Goal: Ask a question: Seek information or help from site administrators or community

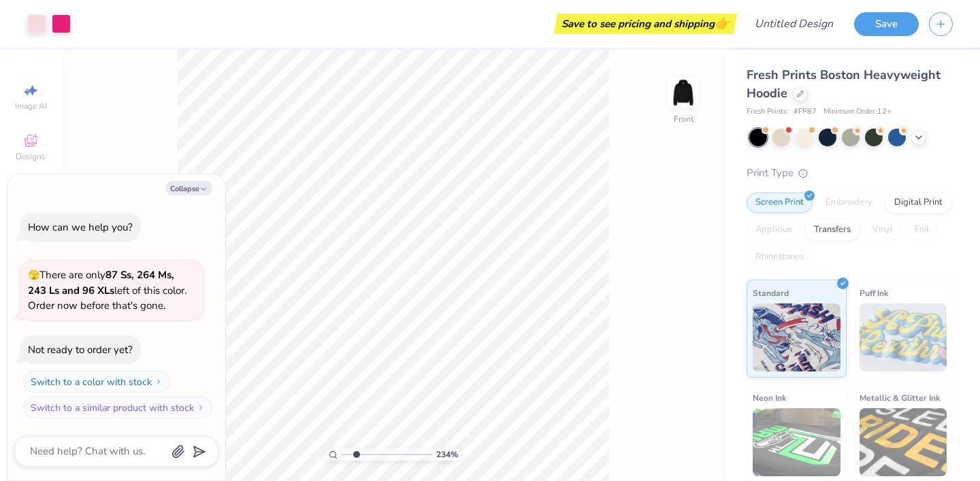
drag, startPoint x: 344, startPoint y: 452, endPoint x: 356, endPoint y: 448, distance: 12.3
type input "2.34"
click at [356, 448] on input "range" at bounding box center [387, 454] width 92 height 12
type textarea "x"
type input "5.85"
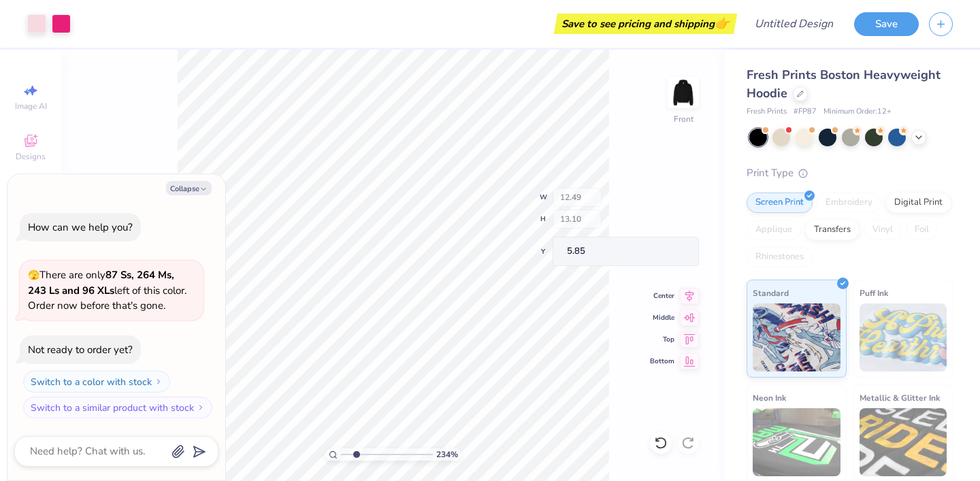
type textarea "x"
type input "4.22"
type input "7.07"
type input "6.39"
type textarea "x"
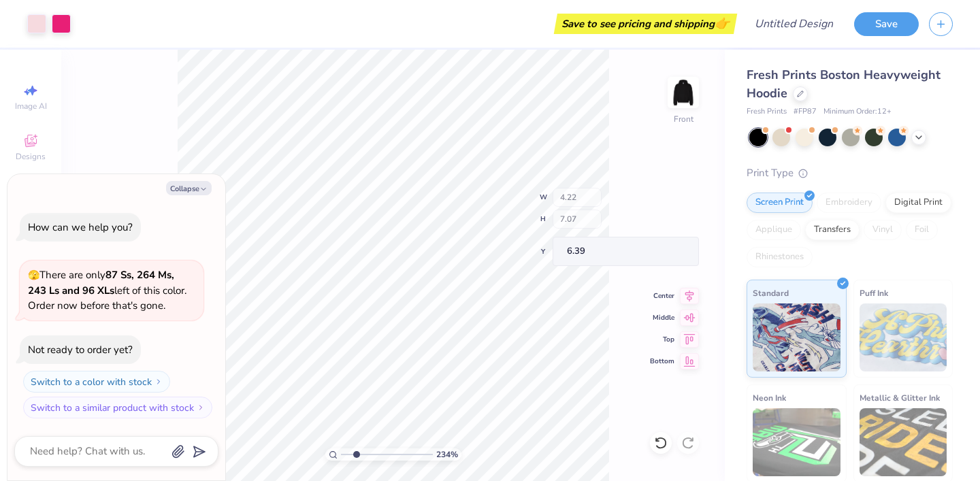
type input "6.41"
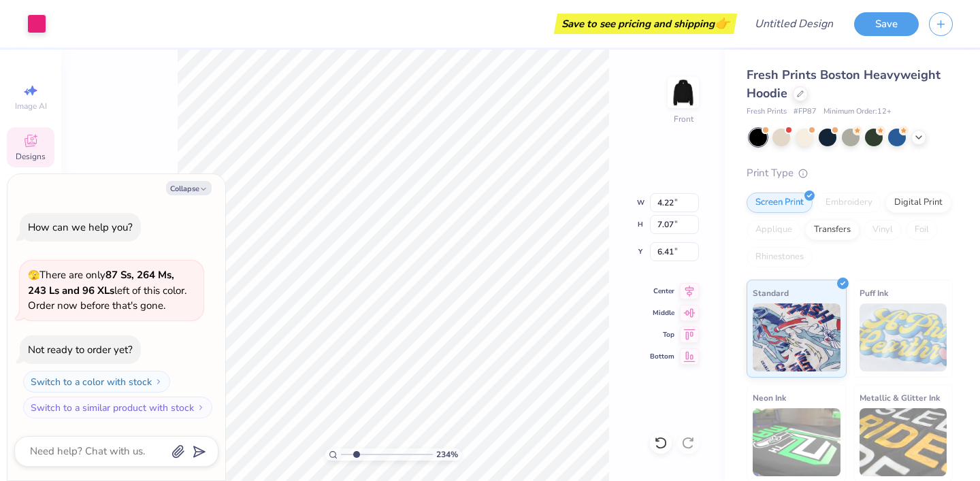
type textarea "x"
type input "5.80"
type textarea "x"
type input "6.30"
type textarea "x"
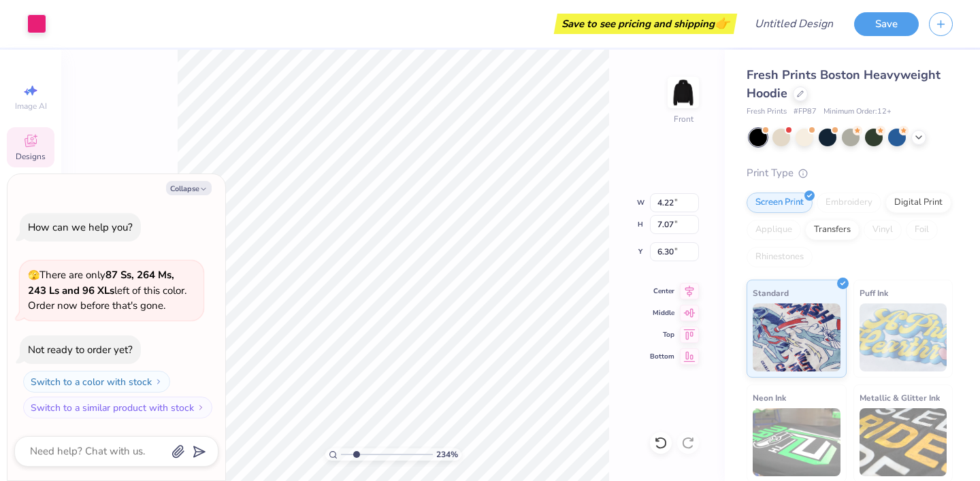
type input "3.79"
type input "6.54"
type input "5.93"
type textarea "x"
type input "5.15"
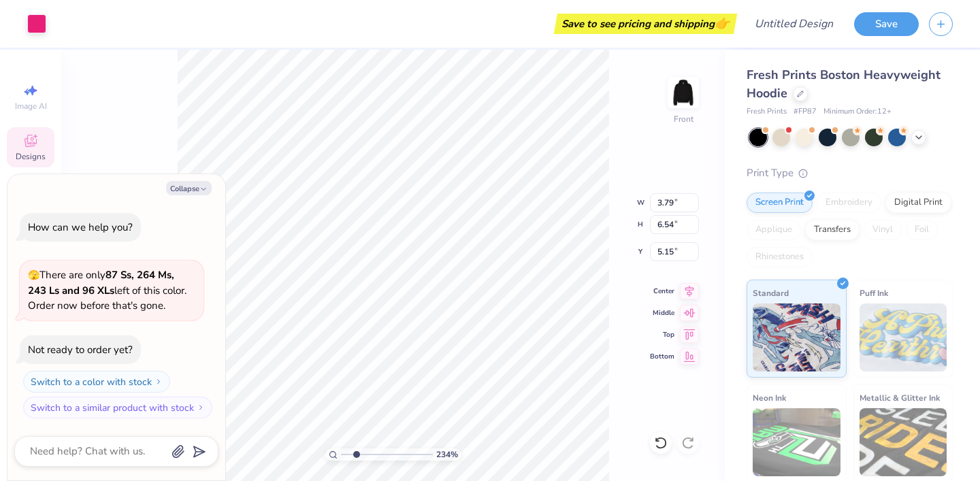
type textarea "x"
type input "5.68"
type textarea "x"
type input "6.07"
type input "7.87"
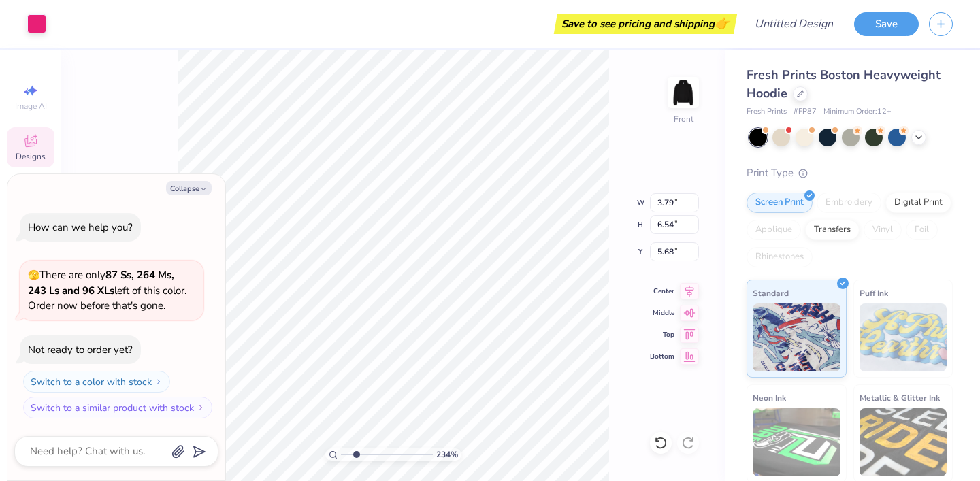
type input "9.28"
type textarea "x"
type input "9.18"
type textarea "x"
type input "8.66"
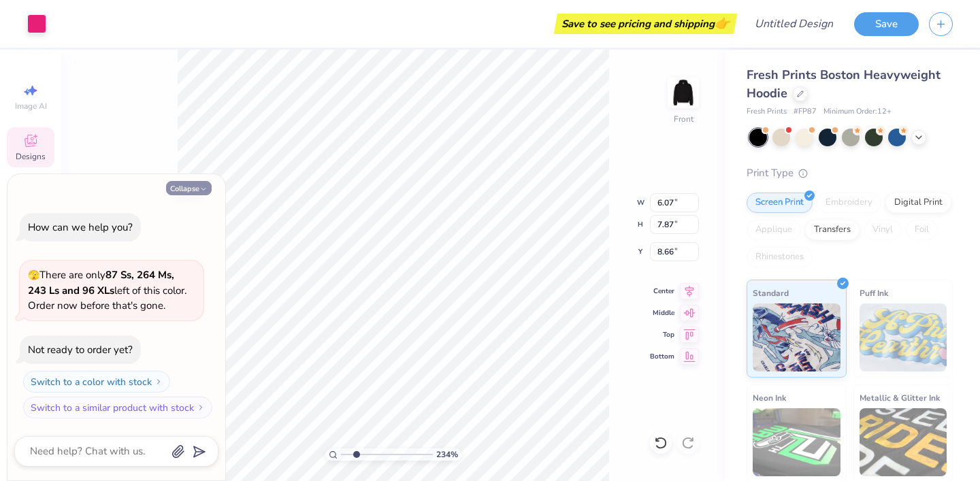
click at [197, 184] on button "Collapse" at bounding box center [189, 188] width 46 height 14
type textarea "x"
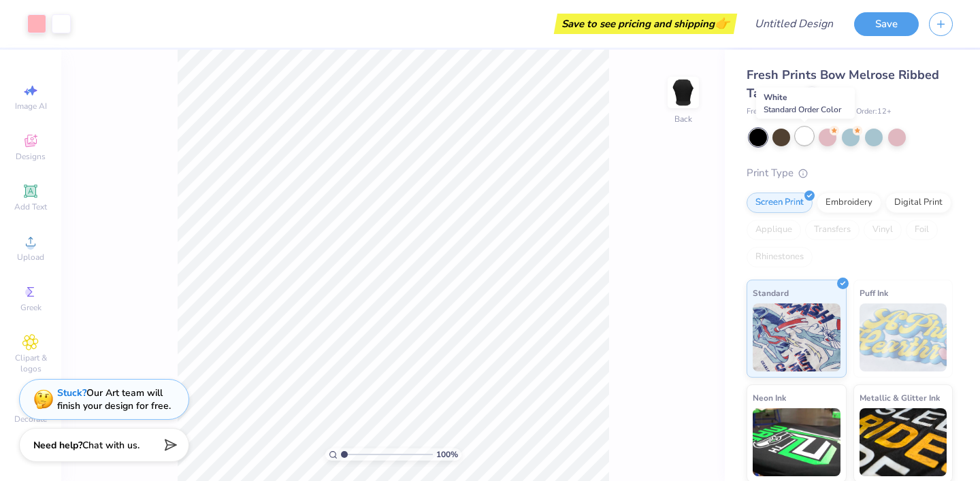
click at [807, 135] on div at bounding box center [804, 136] width 18 height 18
click at [812, 94] on icon at bounding box center [811, 92] width 7 height 7
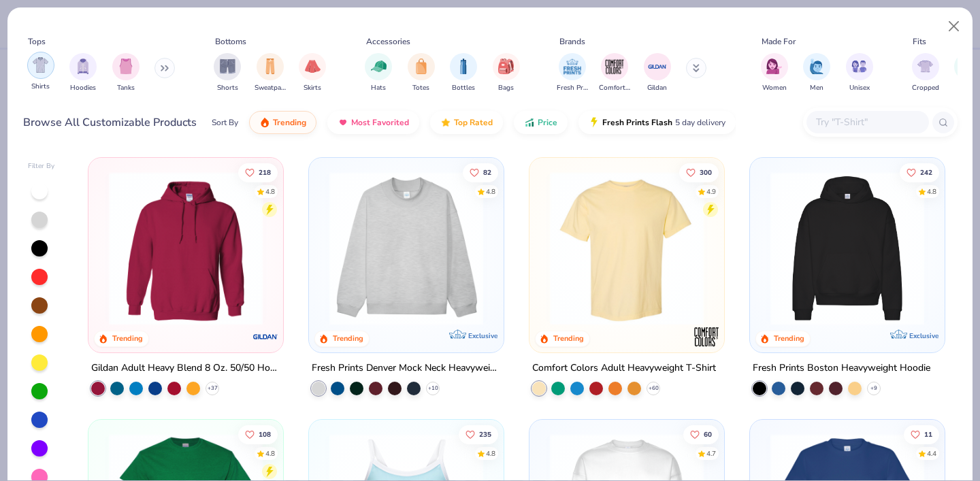
click at [41, 69] on img "filter for Shirts" at bounding box center [41, 65] width 16 height 16
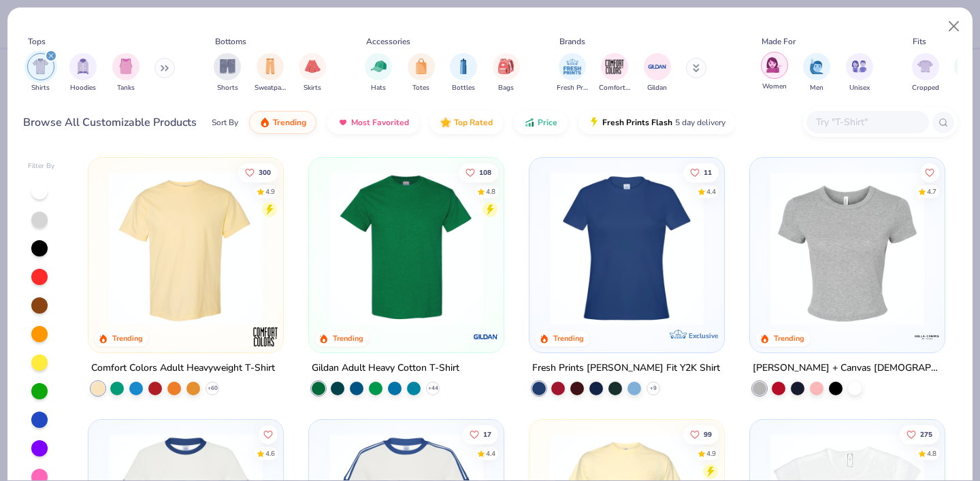
click at [779, 77] on div "filter for Women" at bounding box center [774, 65] width 27 height 27
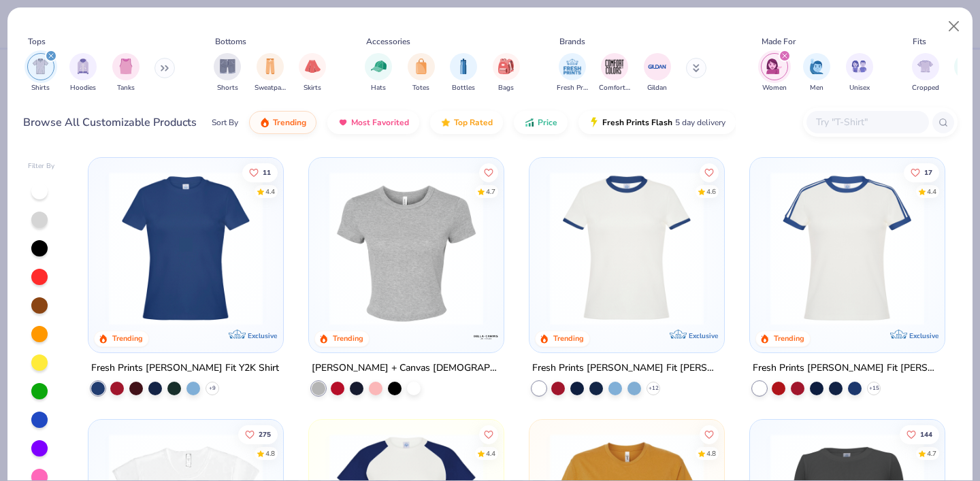
click at [433, 271] on img at bounding box center [405, 248] width 167 height 154
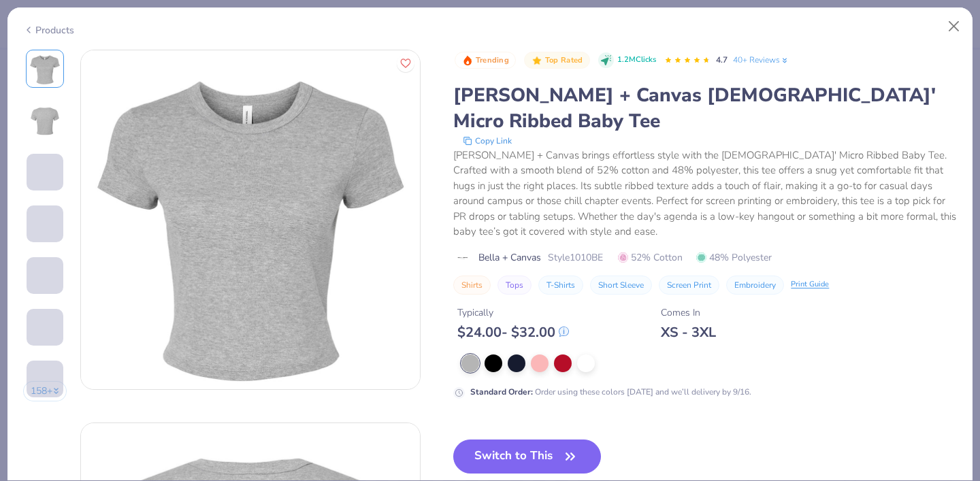
click at [516, 440] on button "Switch to This" at bounding box center [527, 457] width 148 height 34
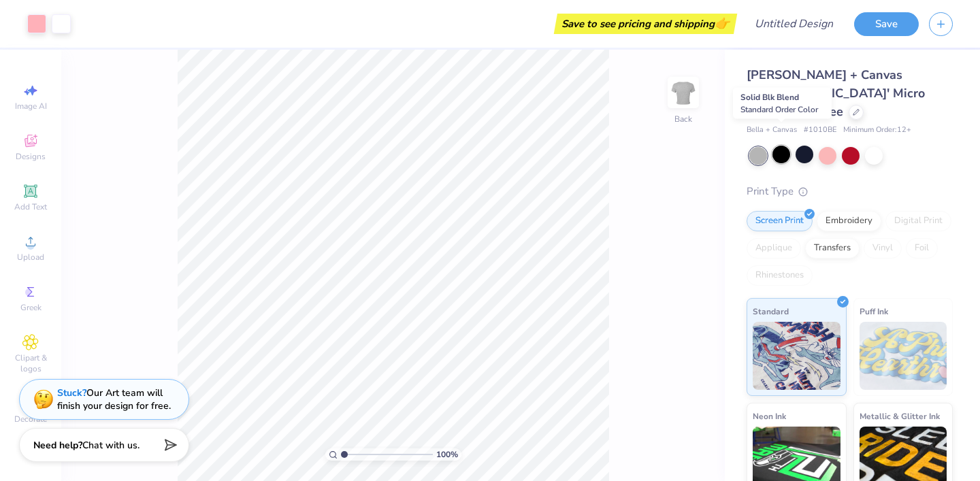
click at [784, 146] on div at bounding box center [781, 155] width 18 height 18
drag, startPoint x: 344, startPoint y: 455, endPoint x: 371, endPoint y: 457, distance: 26.6
type input "3.95"
click at [371, 457] on input "range" at bounding box center [387, 454] width 92 height 12
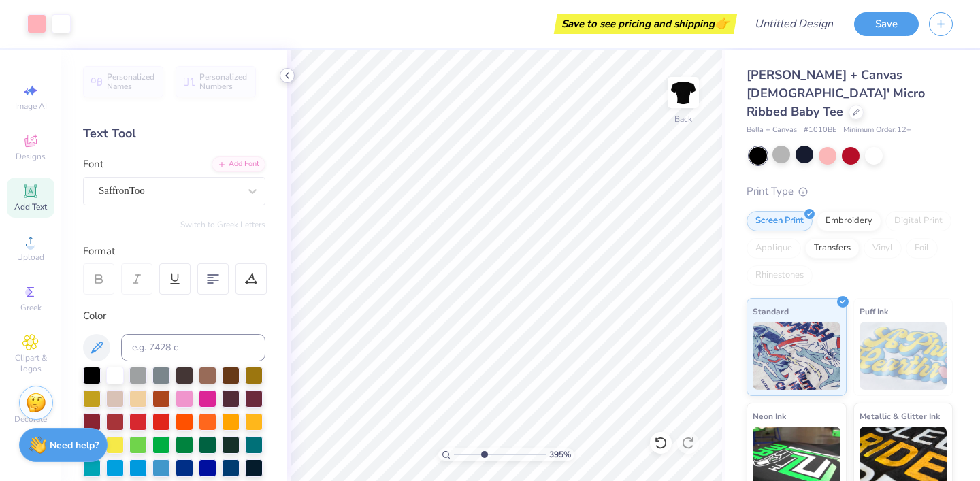
click at [288, 75] on icon at bounding box center [287, 75] width 11 height 11
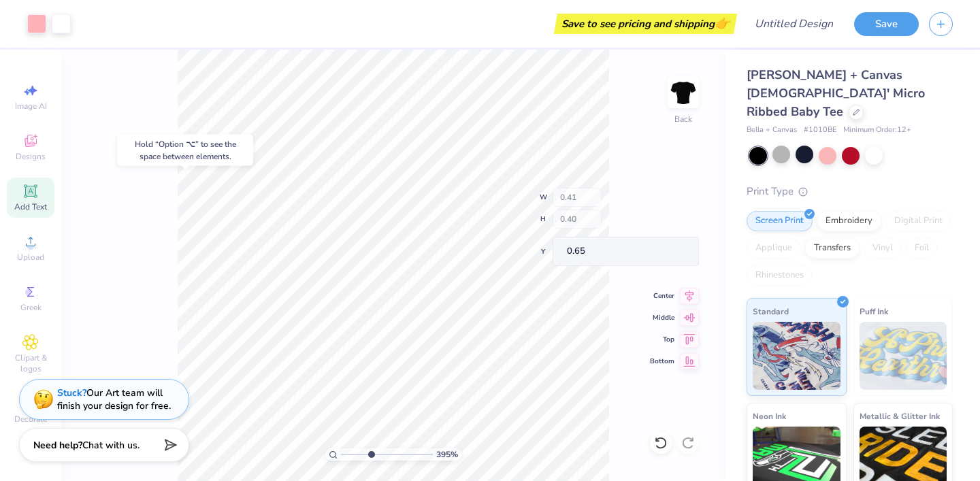
type input "3.60"
type input "2.17"
type input "0.50"
click at [616, 337] on div "395 % Back" at bounding box center [392, 265] width 663 height 431
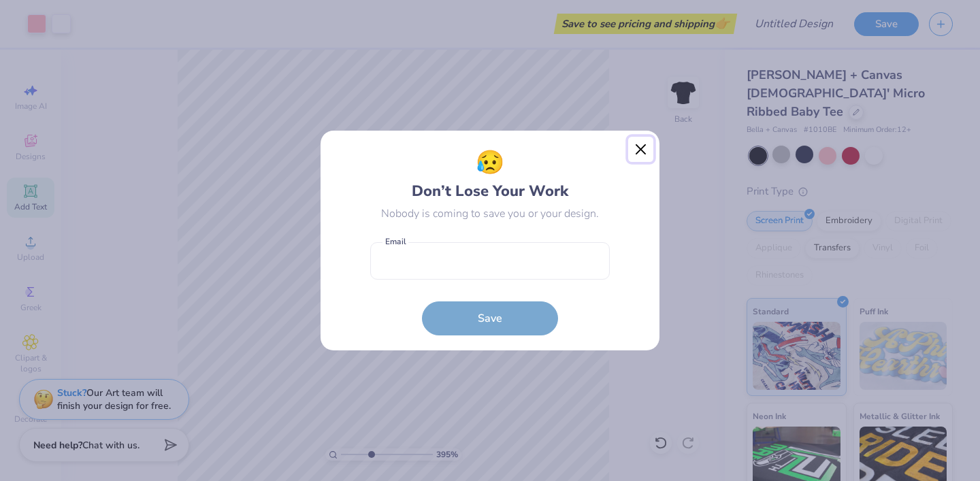
click at [637, 152] on button "Close" at bounding box center [641, 150] width 26 height 26
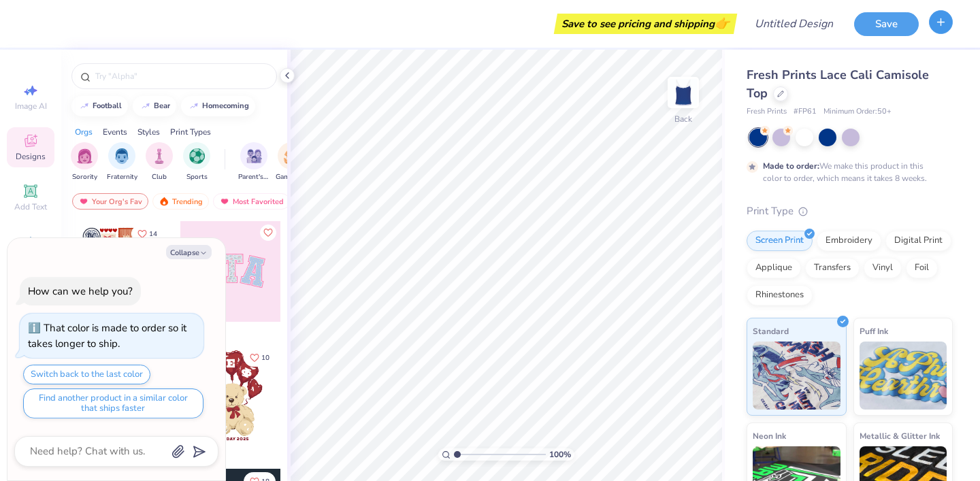
click at [944, 20] on icon "button" at bounding box center [941, 22] width 12 height 12
click at [188, 249] on button "Collapse" at bounding box center [189, 252] width 46 height 14
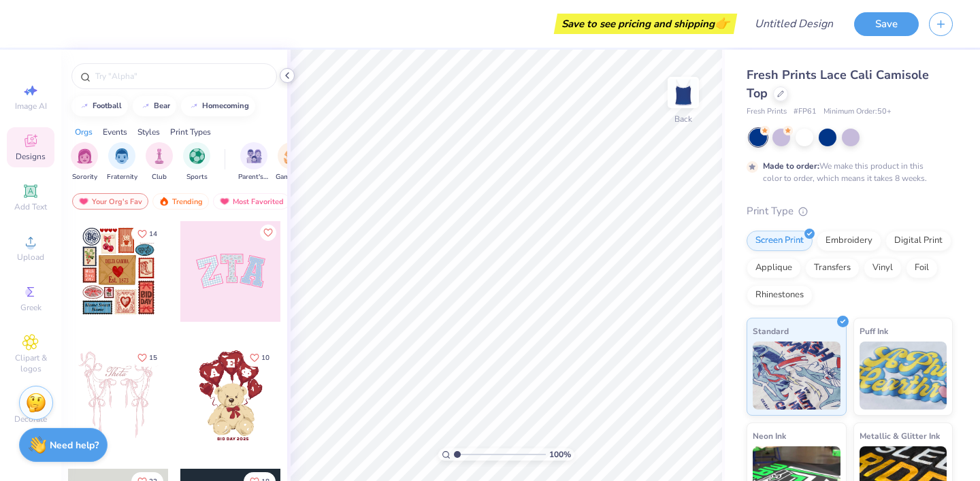
click at [288, 71] on icon at bounding box center [287, 75] width 11 height 11
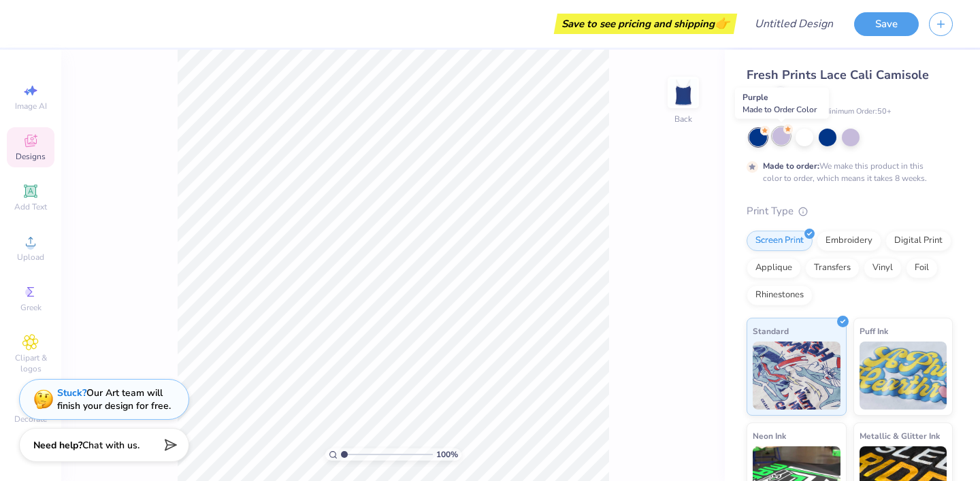
click at [780, 136] on div at bounding box center [781, 136] width 18 height 18
click at [845, 140] on div at bounding box center [851, 136] width 18 height 18
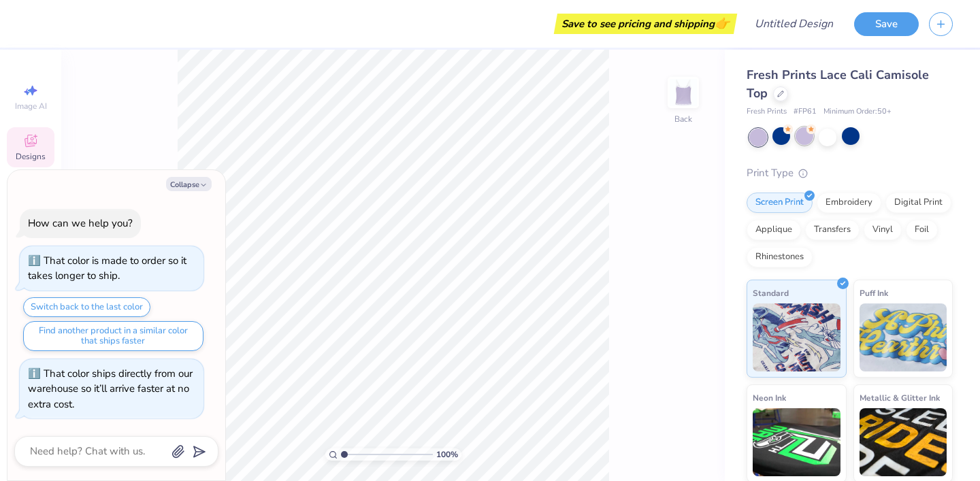
click at [795, 138] on div at bounding box center [804, 136] width 18 height 18
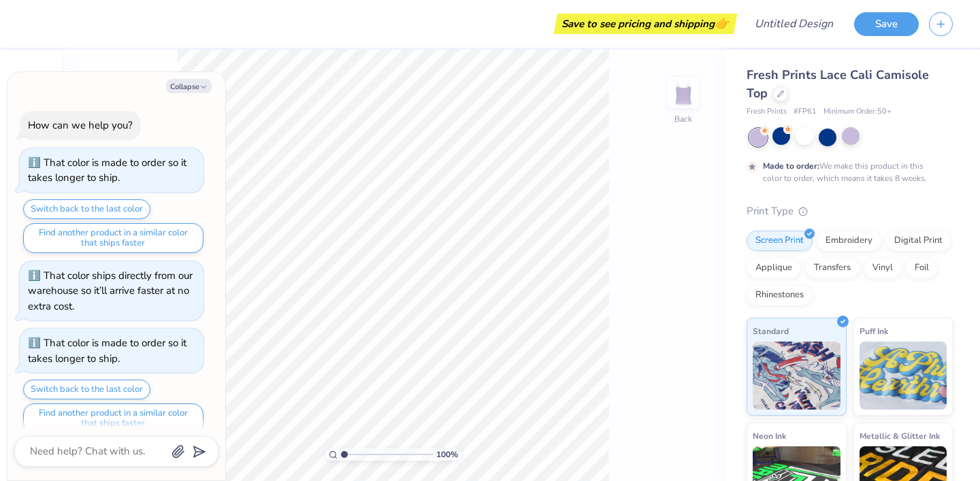
scroll to position [15, 0]
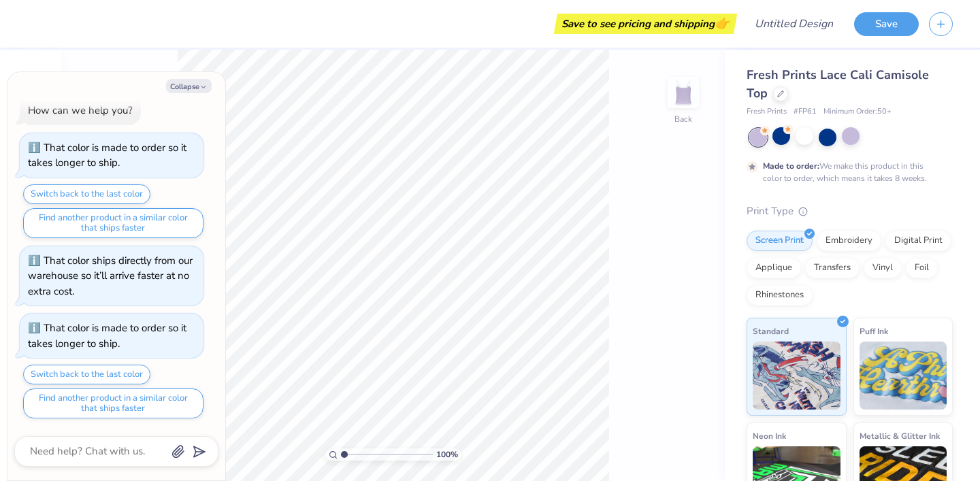
click at [764, 139] on div at bounding box center [758, 138] width 18 height 18
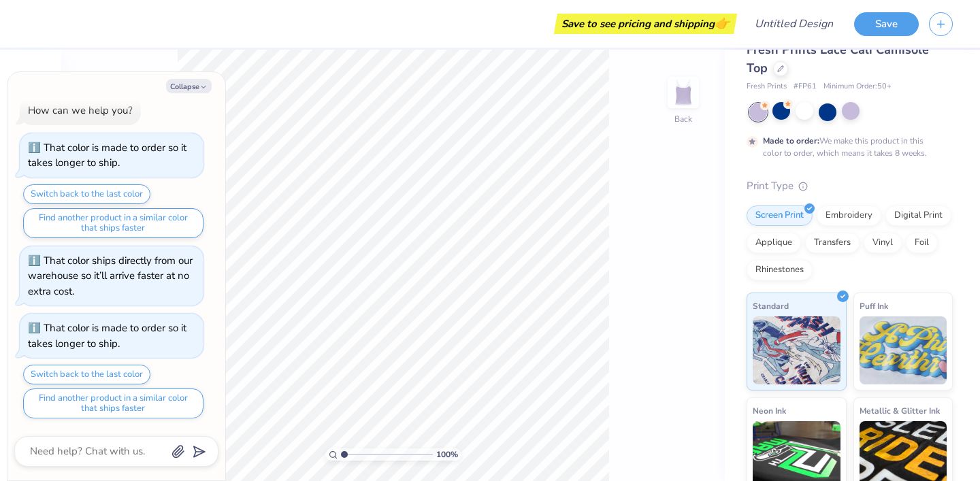
scroll to position [0, 0]
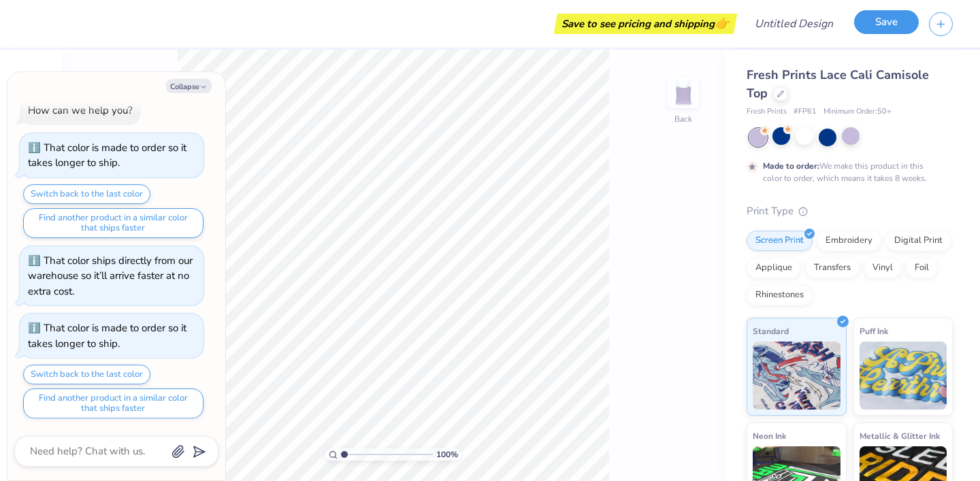
click at [880, 33] on button "Save" at bounding box center [886, 22] width 65 height 24
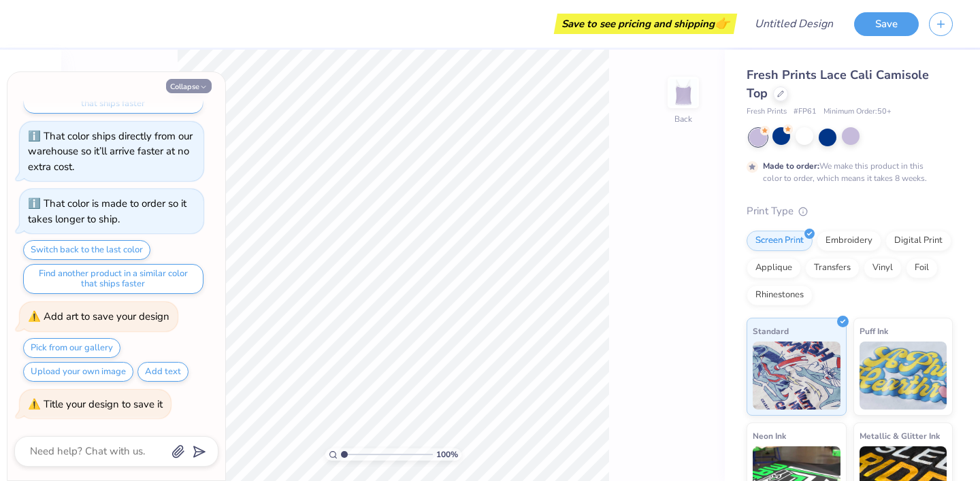
click at [199, 88] on icon "button" at bounding box center [203, 87] width 8 height 8
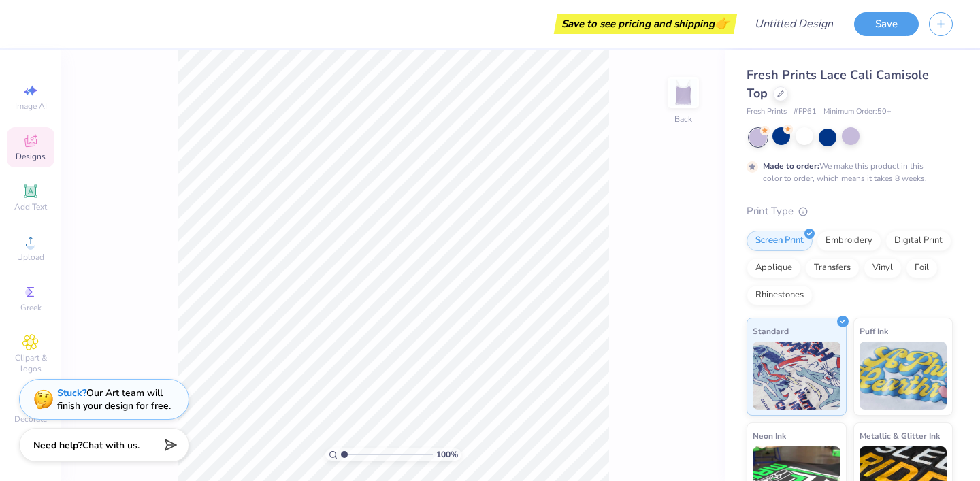
click at [656, 24] on div "Save to see pricing and shipping 👉" at bounding box center [645, 24] width 176 height 20
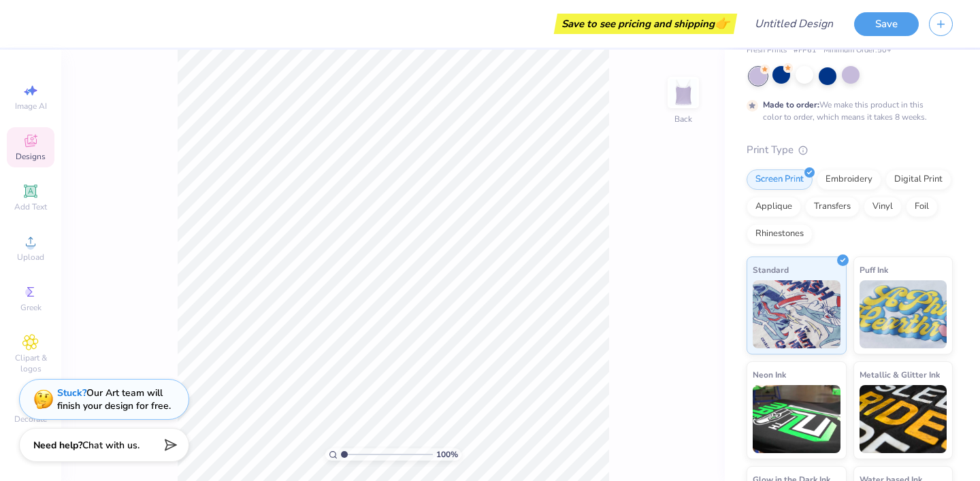
scroll to position [144, 0]
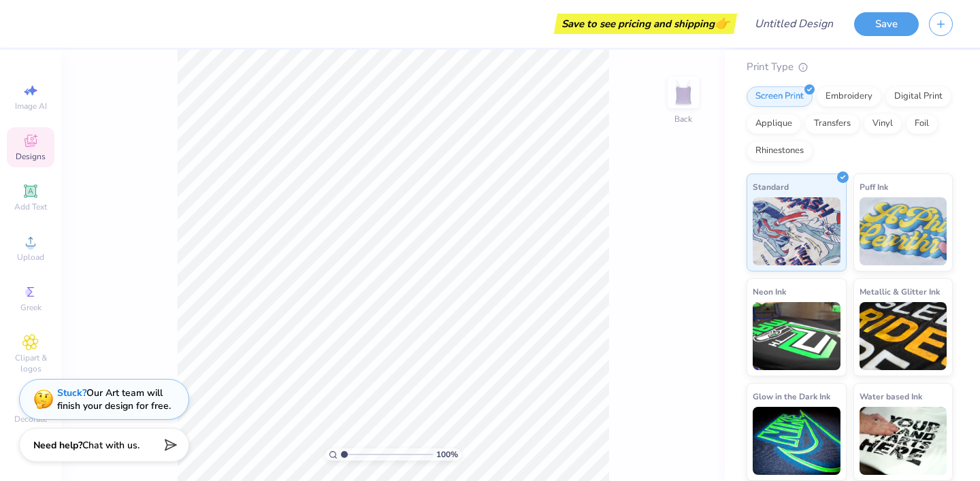
click at [36, 158] on span "Designs" at bounding box center [31, 156] width 30 height 11
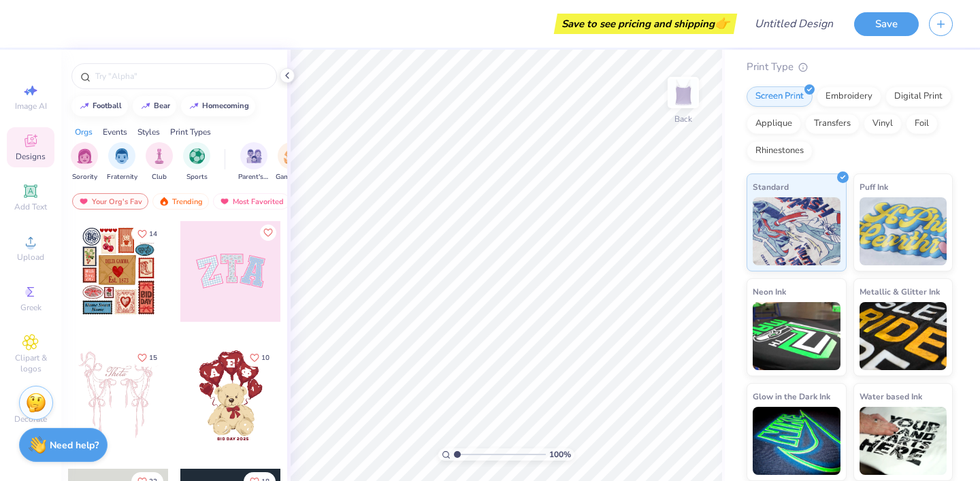
click at [219, 302] on div at bounding box center [230, 271] width 101 height 101
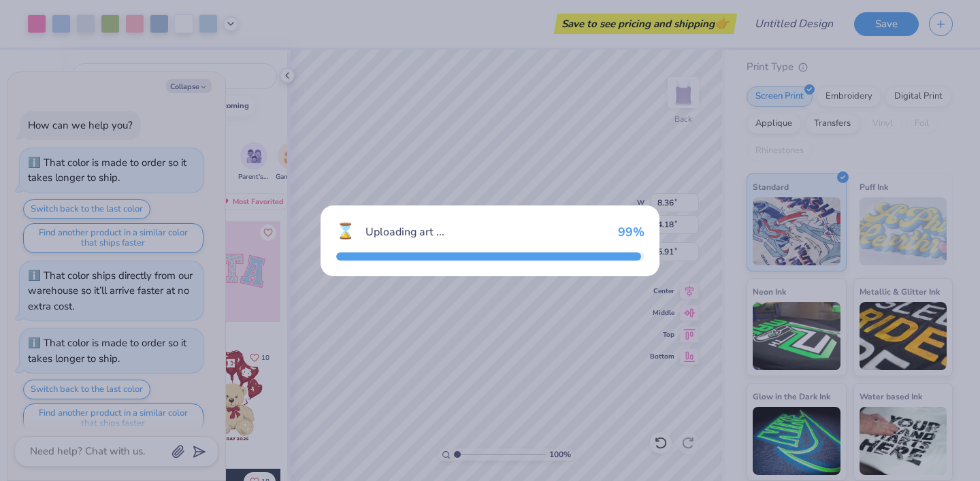
scroll to position [274, 0]
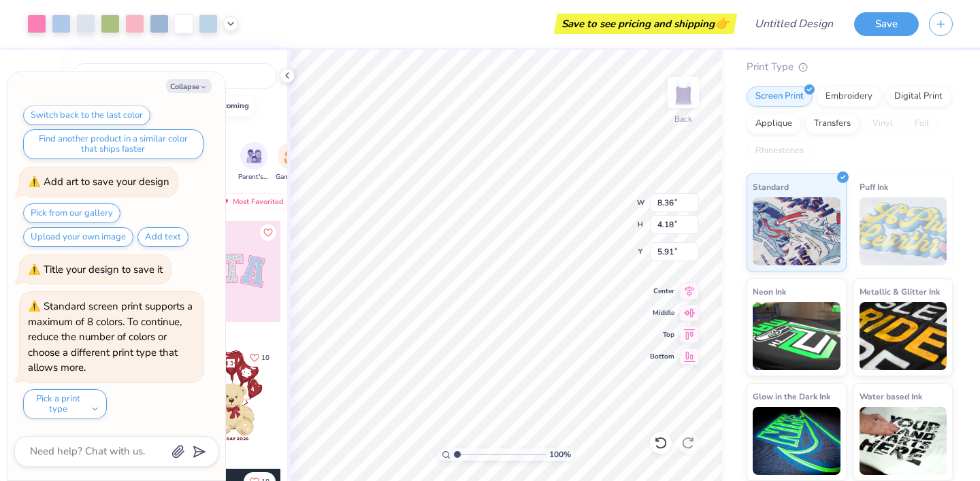
type textarea "x"
type input "2.90"
click at [866, 99] on div "Embroidery" at bounding box center [848, 94] width 65 height 20
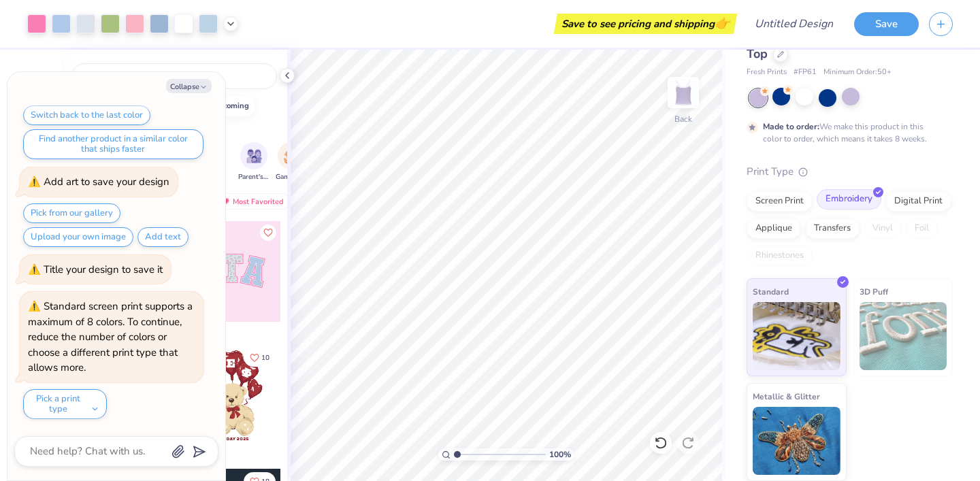
scroll to position [39, 0]
click at [812, 346] on img at bounding box center [796, 334] width 88 height 68
click at [203, 82] on button "Collapse" at bounding box center [189, 86] width 46 height 14
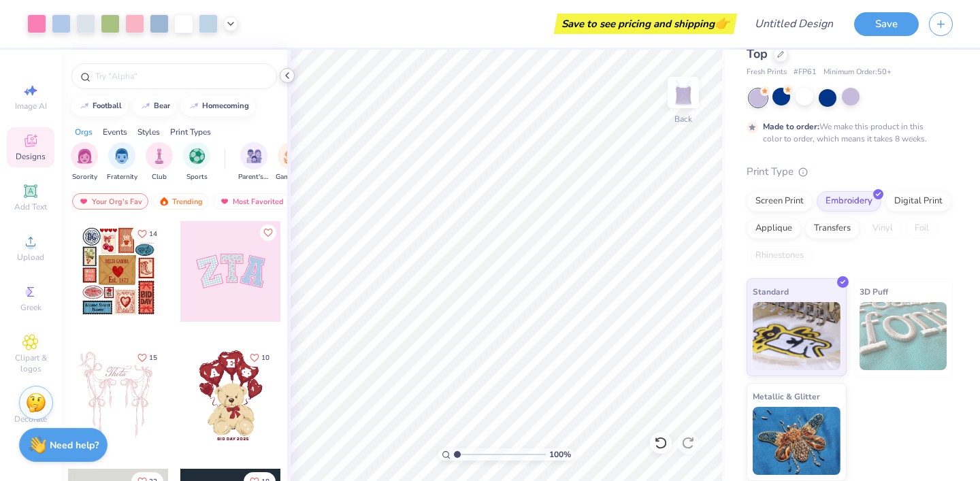
click at [286, 81] on div at bounding box center [287, 75] width 15 height 15
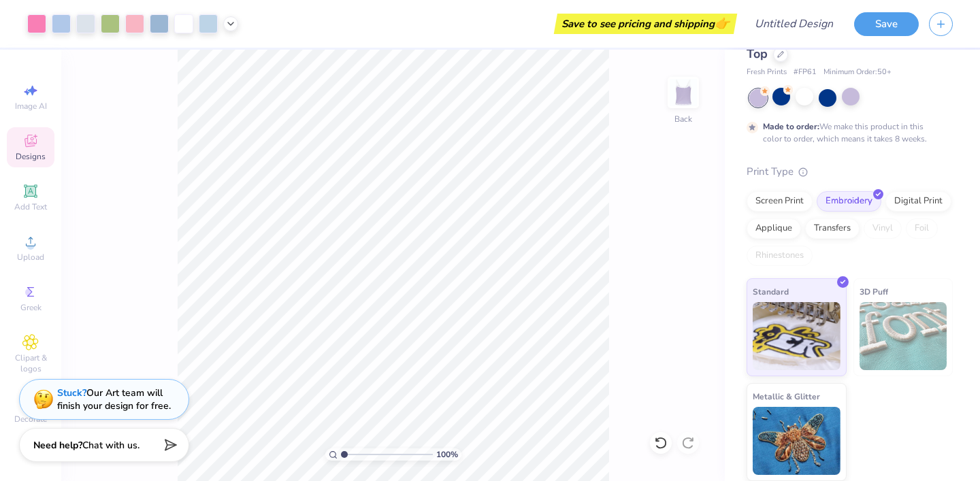
click at [696, 27] on div "Save to see pricing and shipping 👉" at bounding box center [645, 24] width 176 height 20
click at [880, 24] on button "Save" at bounding box center [886, 22] width 65 height 24
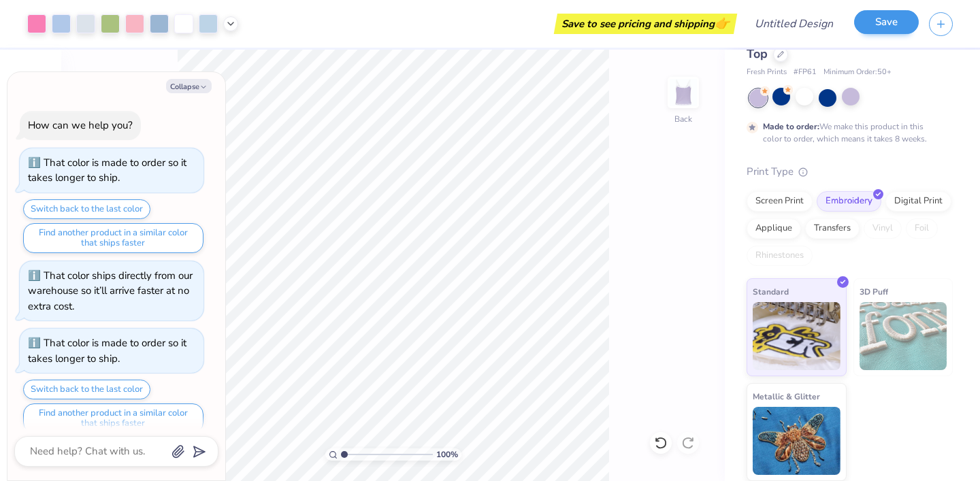
scroll to position [312, 0]
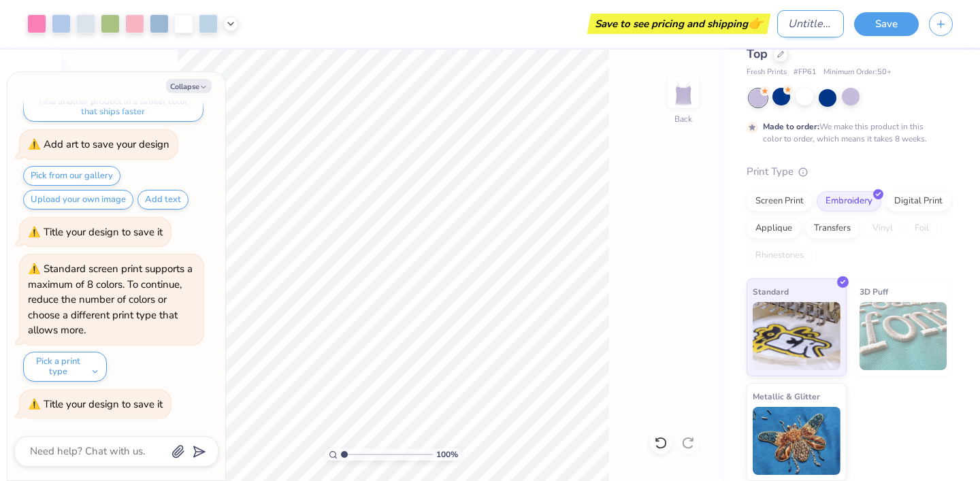
type textarea "x"
click at [803, 23] on input "Design Title" at bounding box center [810, 23] width 67 height 27
type input "m"
type textarea "x"
type input "m"
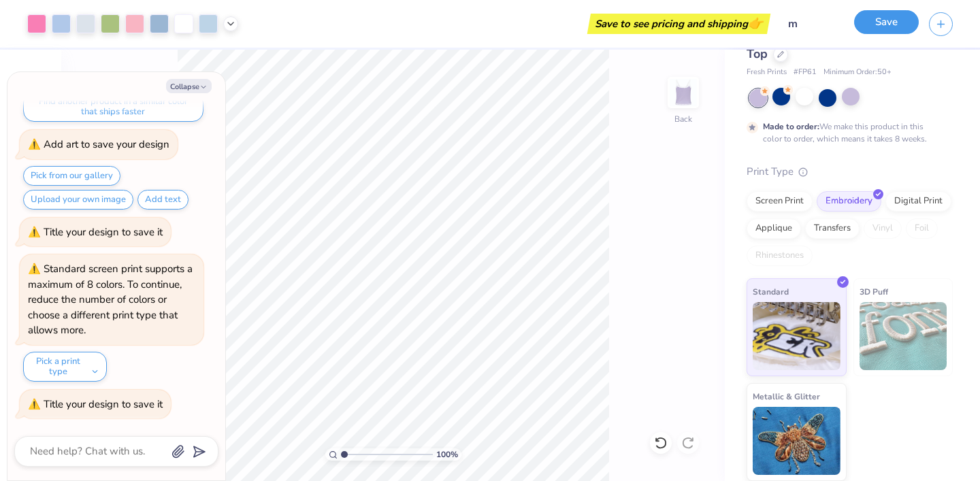
click at [881, 16] on button "Save" at bounding box center [886, 22] width 65 height 24
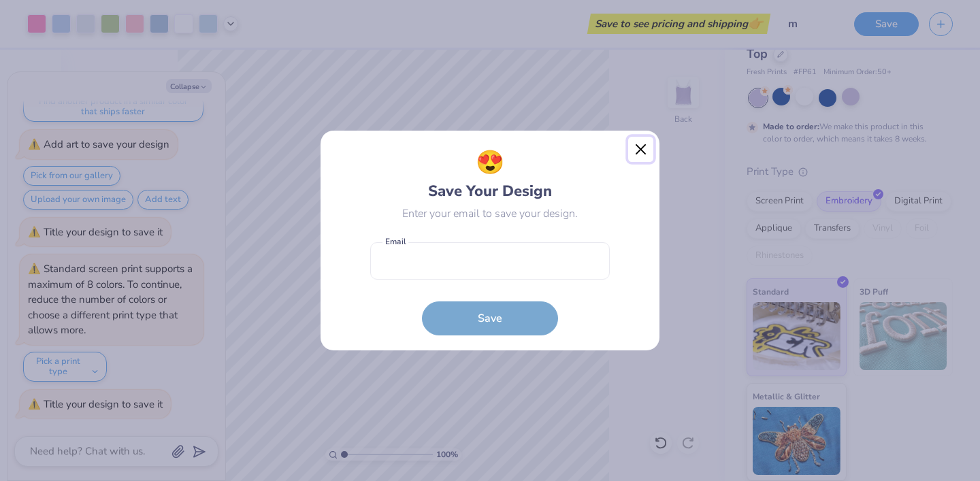
click at [637, 145] on button "Close" at bounding box center [641, 150] width 26 height 26
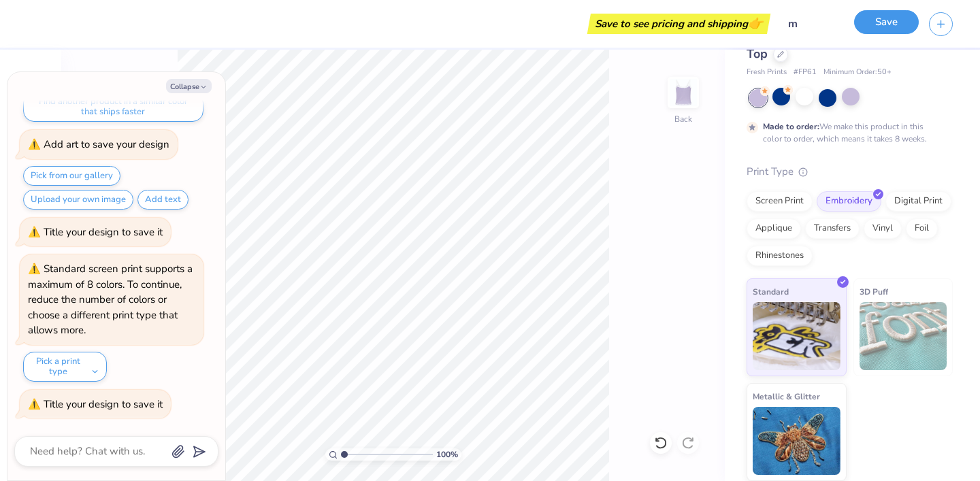
click at [868, 29] on button "Save" at bounding box center [886, 22] width 65 height 24
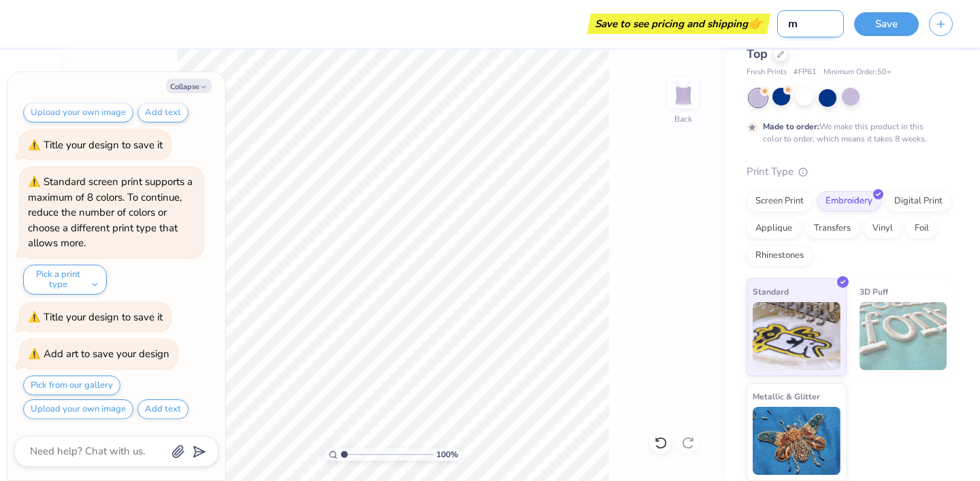
click at [814, 26] on input "m" at bounding box center [810, 23] width 67 height 27
click at [876, 23] on button "Save" at bounding box center [886, 22] width 65 height 24
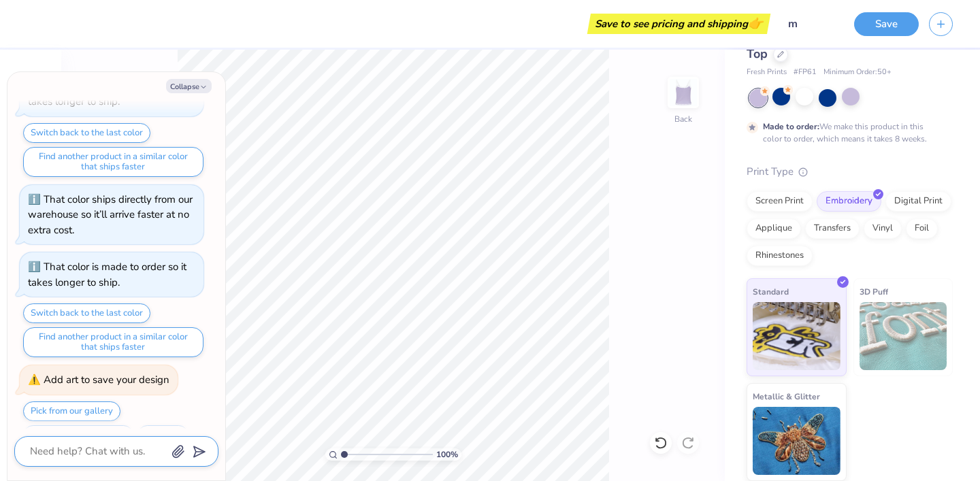
scroll to position [0, 0]
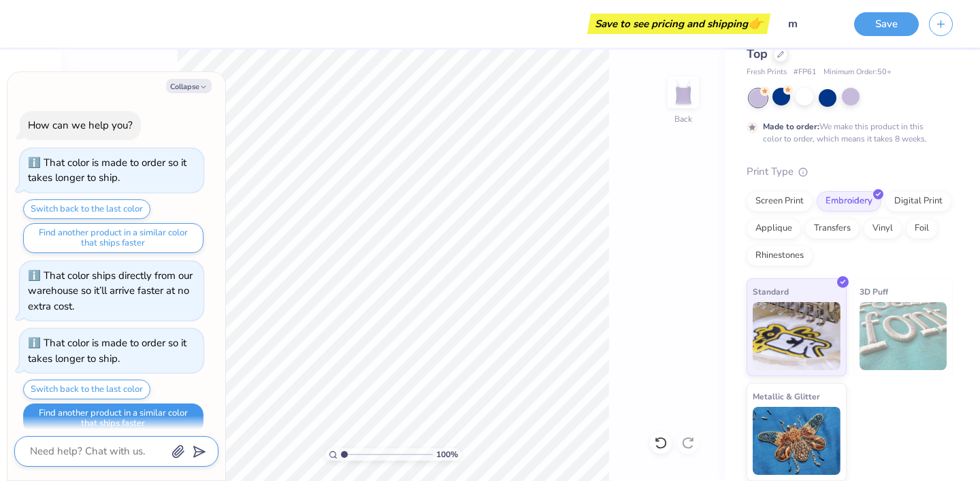
type textarea "x"
type textarea "c"
type textarea "x"
type textarea "ca"
type textarea "x"
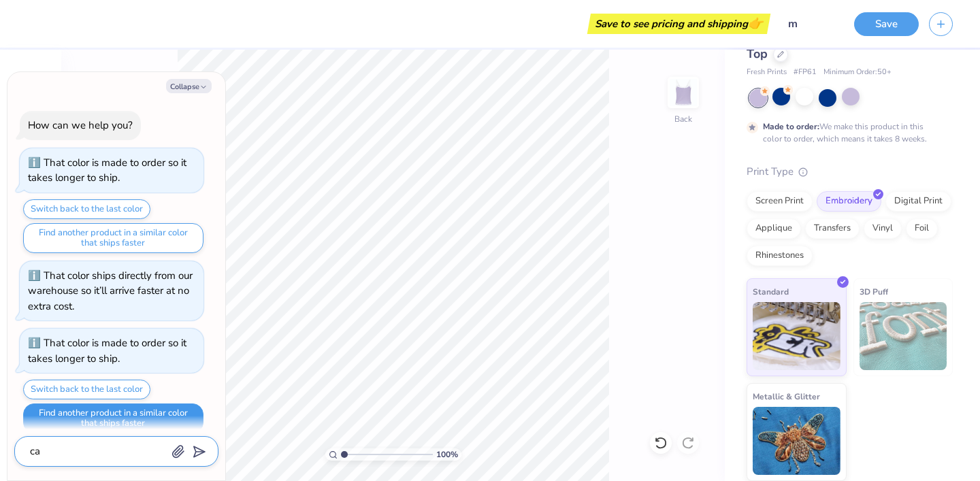
type textarea "can"
type textarea "x"
type textarea "can"
type textarea "x"
type textarea "can i"
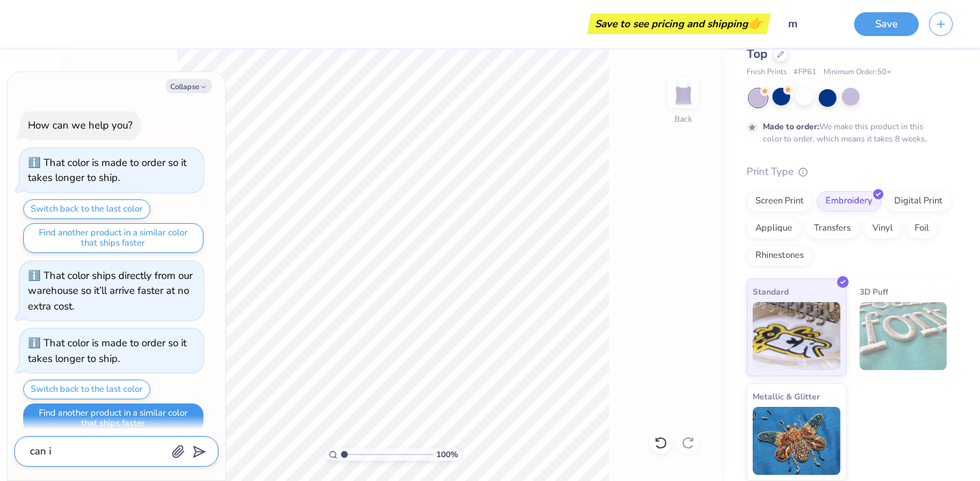
type textarea "x"
type textarea "can i b"
type textarea "x"
type textarea "can i bu"
type textarea "x"
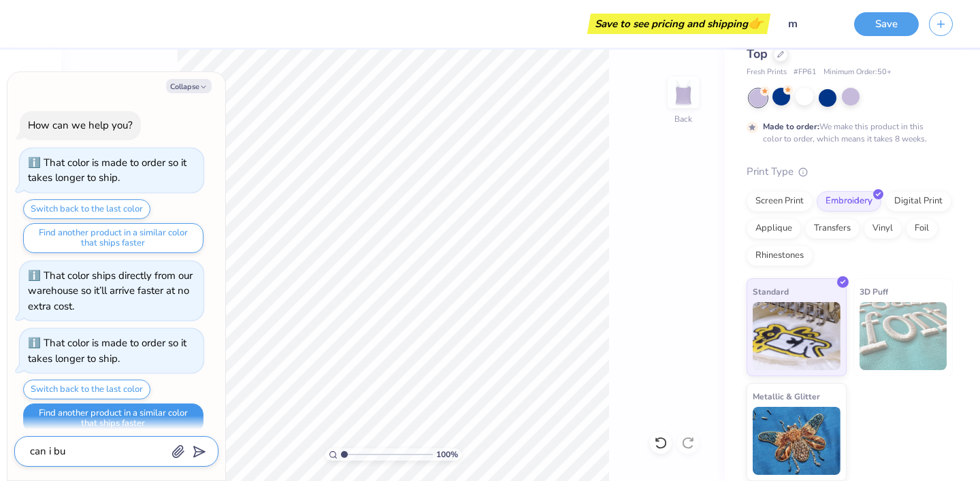
type textarea "can i buy"
type textarea "x"
type textarea "can i buy"
type textarea "x"
type textarea "can i buy t"
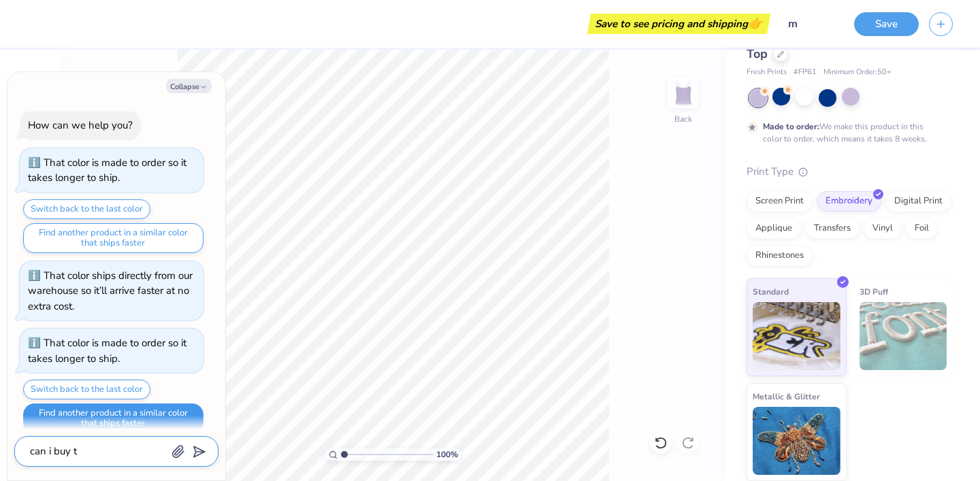
type textarea "x"
type textarea "can i buy th"
type textarea "x"
type textarea "can i buy the"
type textarea "x"
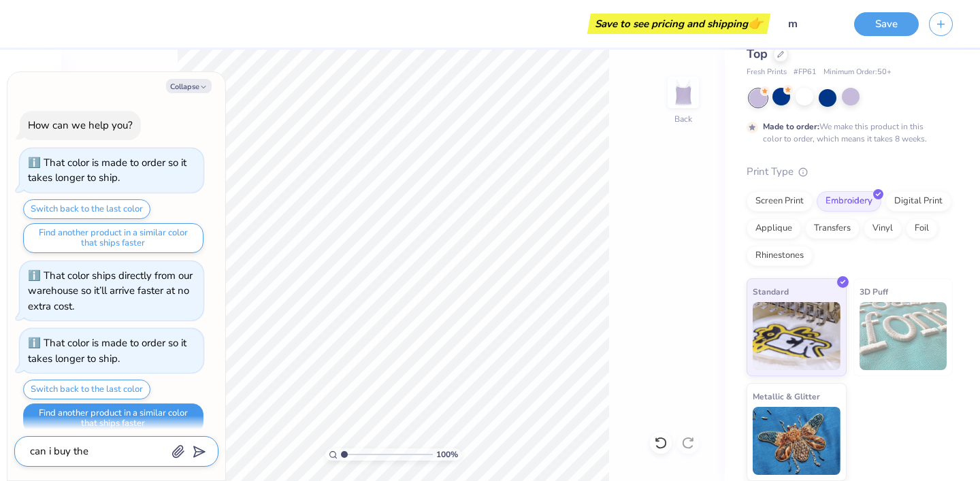
type textarea "can i buy the"
type textarea "x"
type textarea "can i buy the s"
type textarea "x"
type textarea "can i buy the sh"
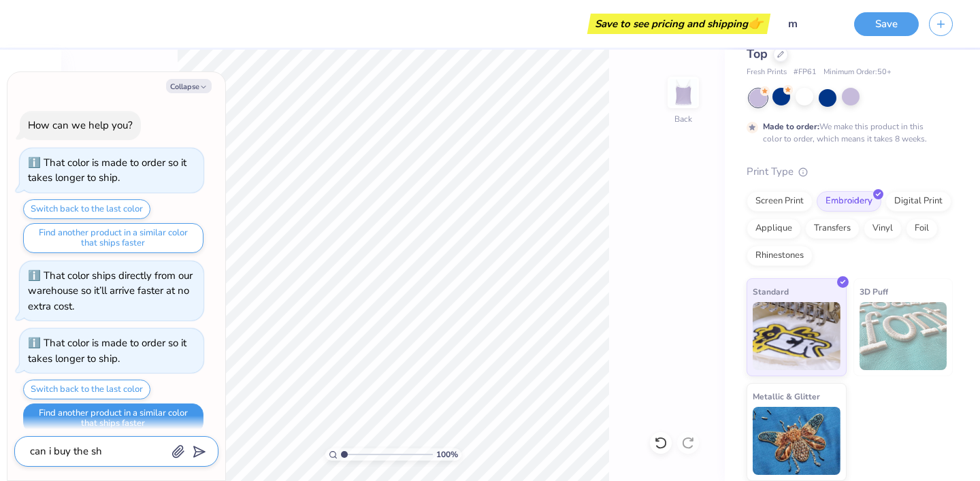
type textarea "x"
type textarea "can i buy the shi"
type textarea "x"
type textarea "can i buy the shit"
type textarea "x"
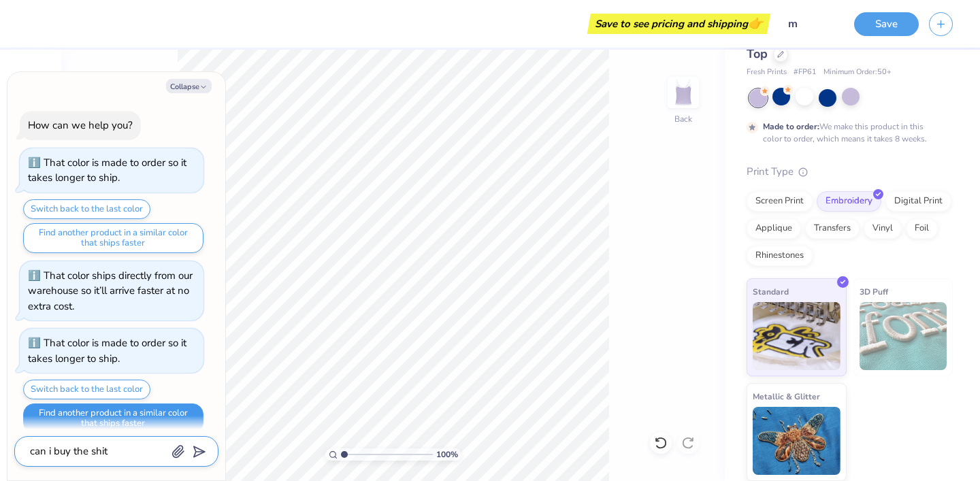
type textarea "can i buy the shi"
type textarea "x"
type textarea "can i buy the shir"
type textarea "x"
type textarea "can i buy the shirt"
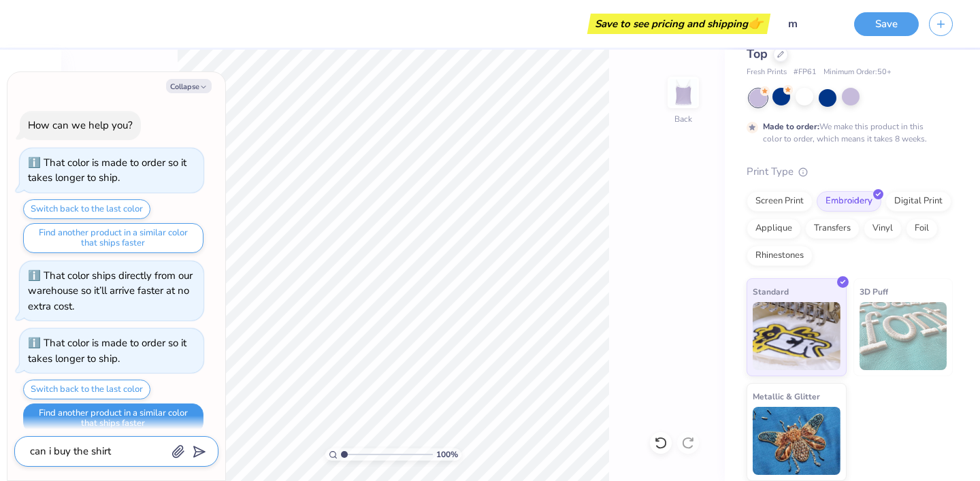
type textarea "x"
type textarea "can i buy the shirt"
type textarea "x"
type textarea "can i buy the shirt o"
type textarea "x"
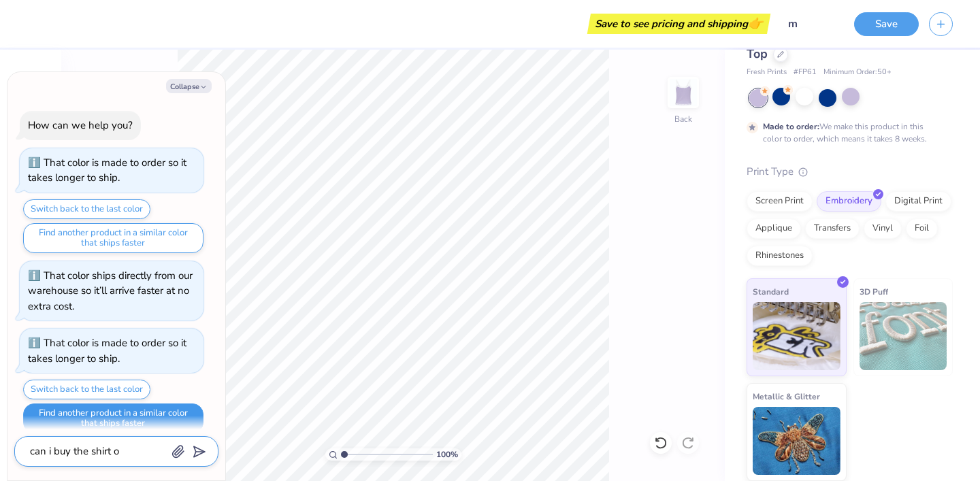
type textarea "can i buy the shirt on"
type textarea "x"
type textarea "can i buy the shirt onl"
type textarea "x"
type textarea "can i buy the shirt only"
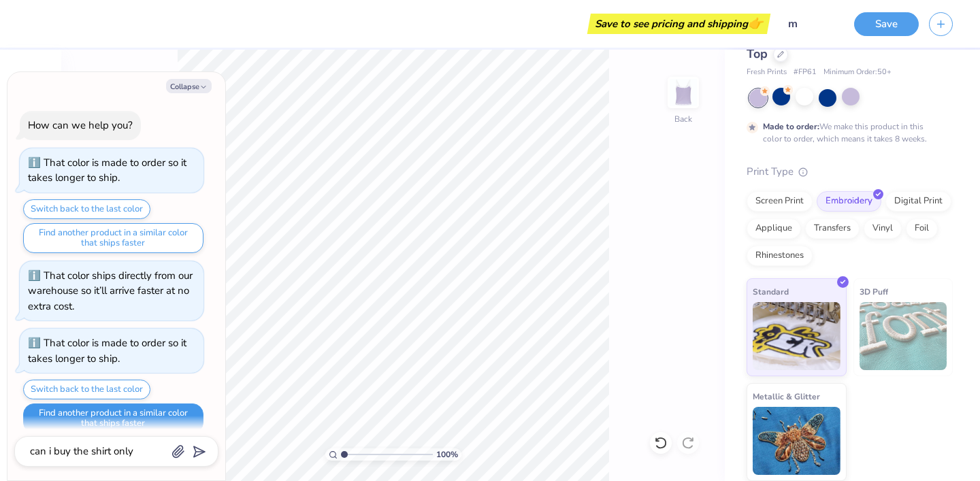
type textarea "x"
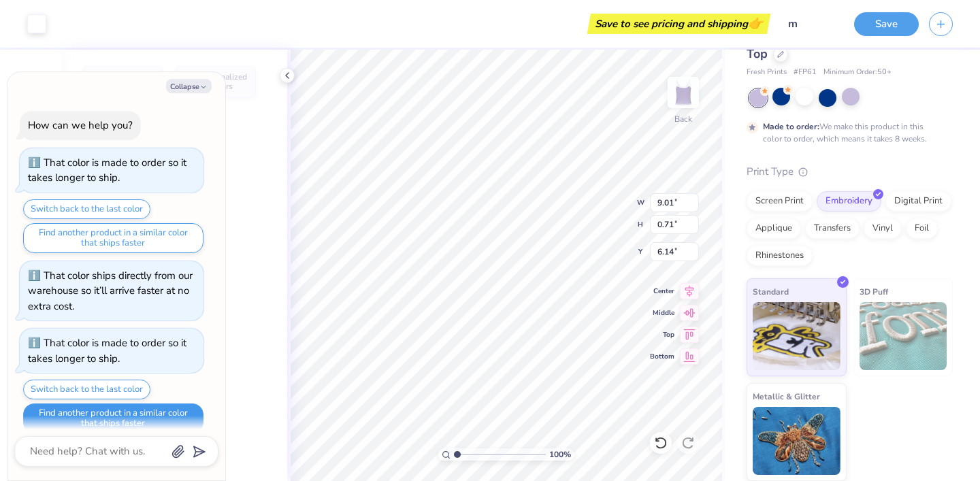
scroll to position [576, 0]
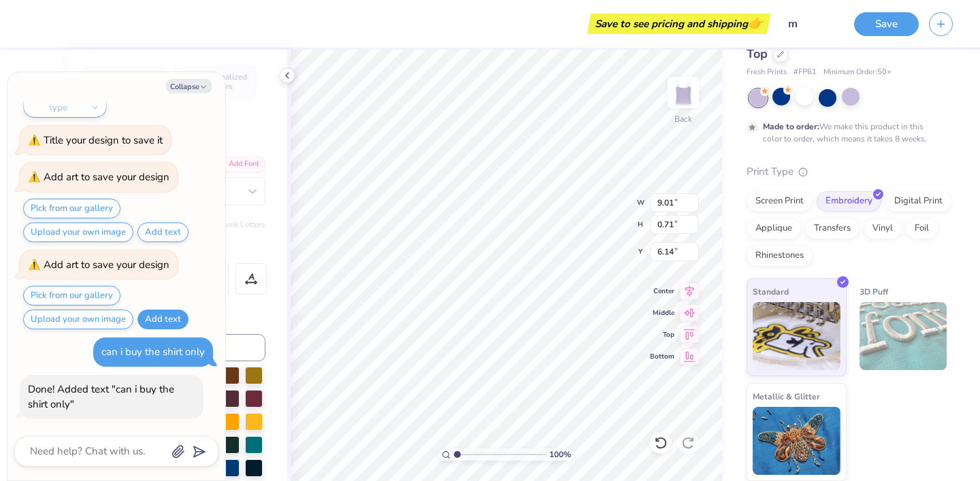
click at [114, 462] on div at bounding box center [116, 451] width 204 height 31
click at [84, 458] on textarea at bounding box center [98, 451] width 138 height 18
type textarea "x"
type textarea "c"
type textarea "x"
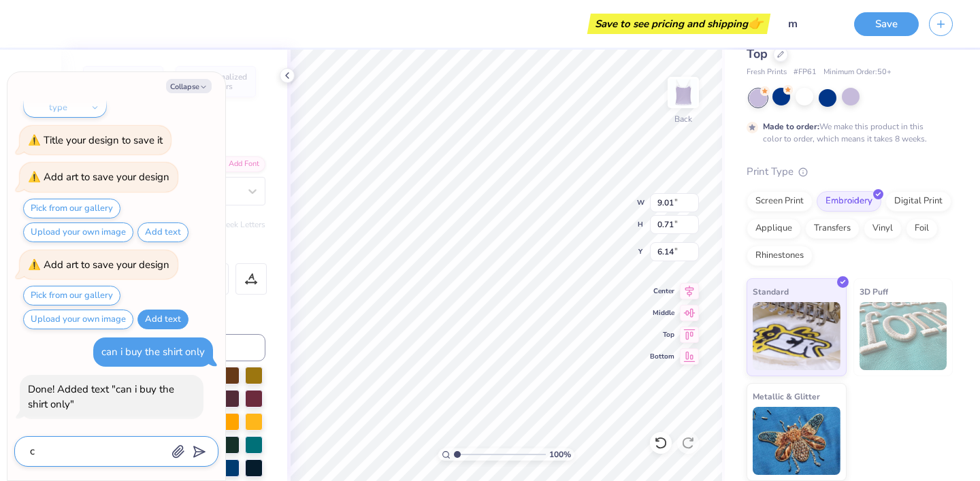
type textarea "ca"
type textarea "x"
type textarea "can"
type textarea "x"
type textarea "can"
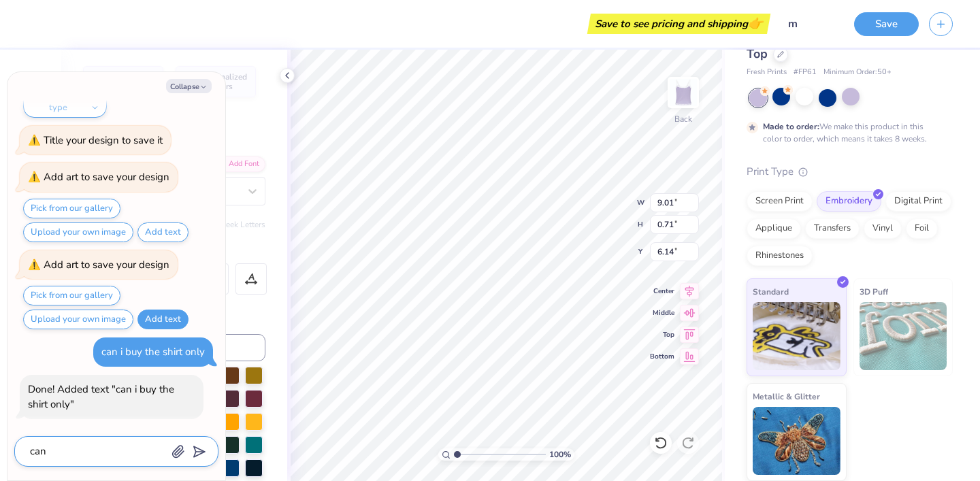
type textarea "x"
type textarea "can i"
type textarea "x"
type textarea "can i"
type textarea "x"
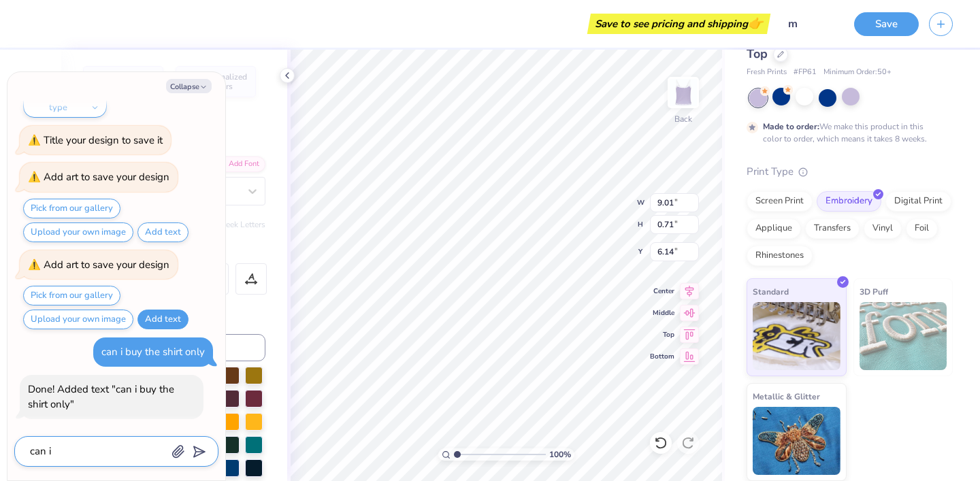
type textarea "can i b"
type textarea "x"
type textarea "can i bu"
type textarea "x"
type textarea "can i buy"
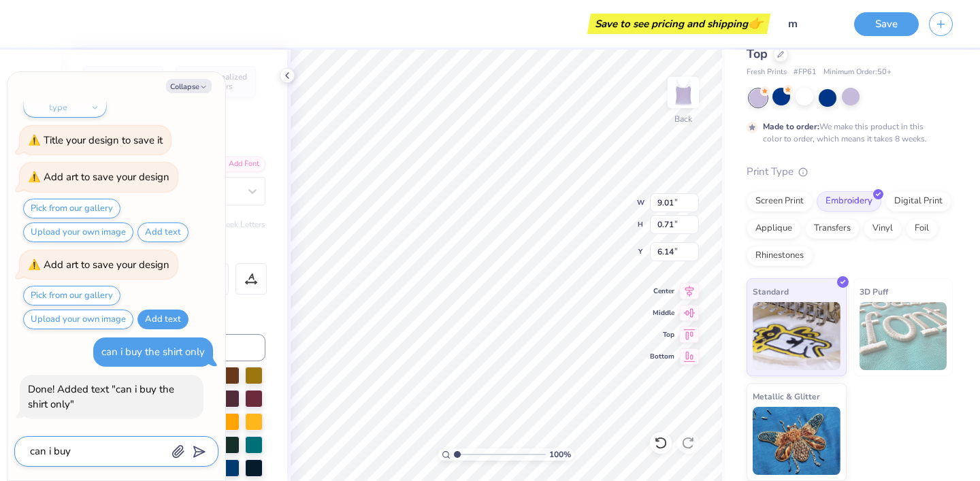
type textarea "x"
type textarea "can i buy"
type textarea "x"
type textarea "can i buy t"
type textarea "x"
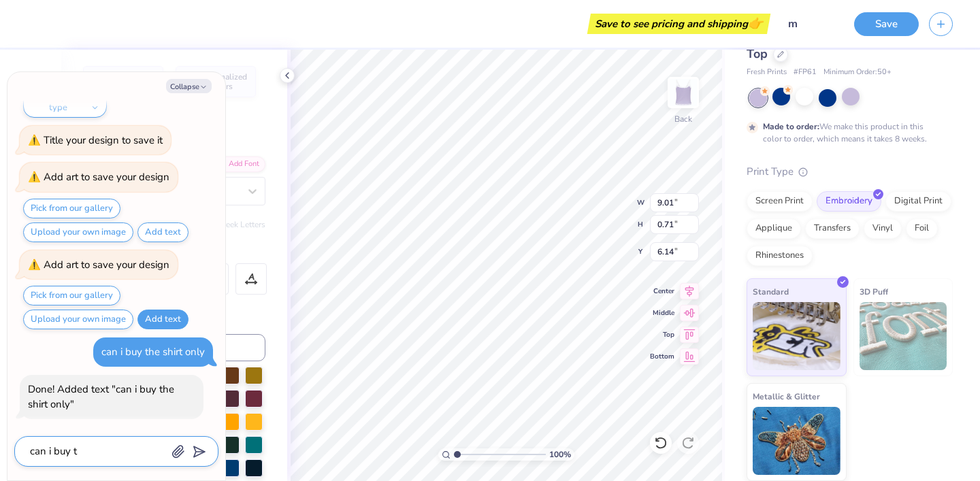
type textarea "can i buy th"
type textarea "x"
type textarea "can i buy the"
type textarea "x"
type textarea "can i buy the"
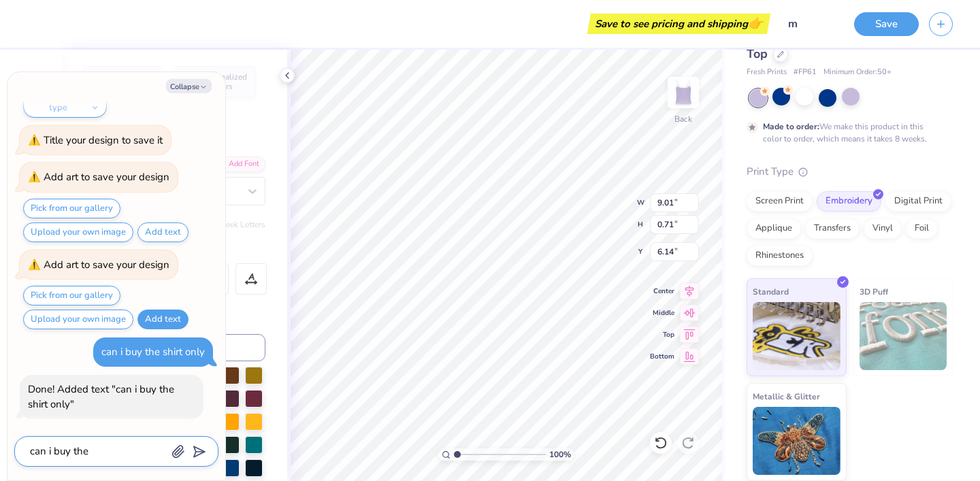
type textarea "x"
type textarea "can i buy the s"
type textarea "x"
type textarea "can i buy the sh"
type textarea "x"
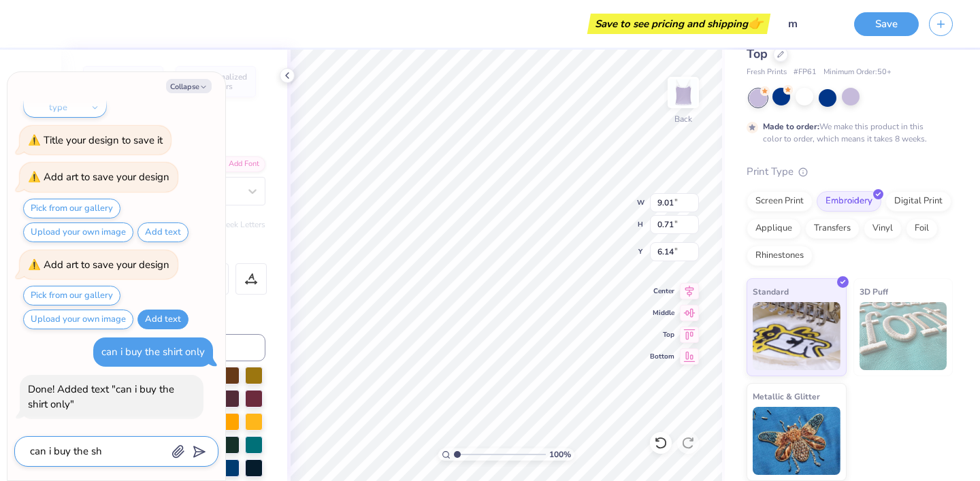
type textarea "can i buy the shi"
type textarea "x"
type textarea "can i buy the shir"
type textarea "x"
type textarea "can i buy the shirt"
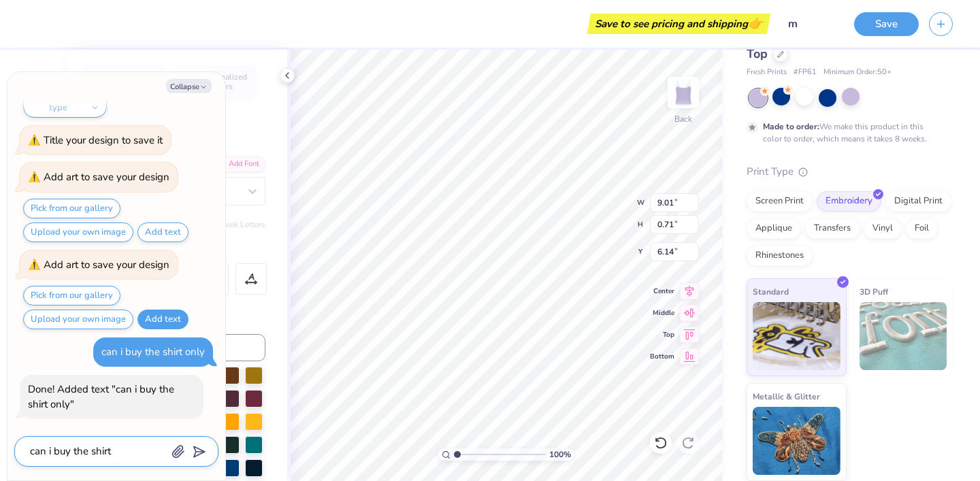
type textarea "x"
type textarea "can i buy the shirt"
type textarea "x"
type textarea "can i buy the shirt o"
type textarea "x"
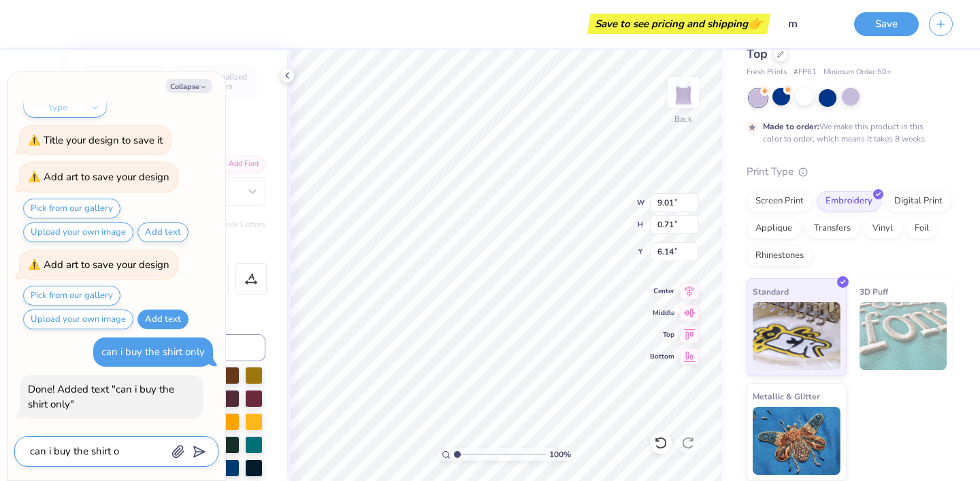
type textarea "can i buy the shirt on"
type textarea "x"
type textarea "can i buy the shirt onl"
type textarea "x"
type textarea "can i buy the shirt only"
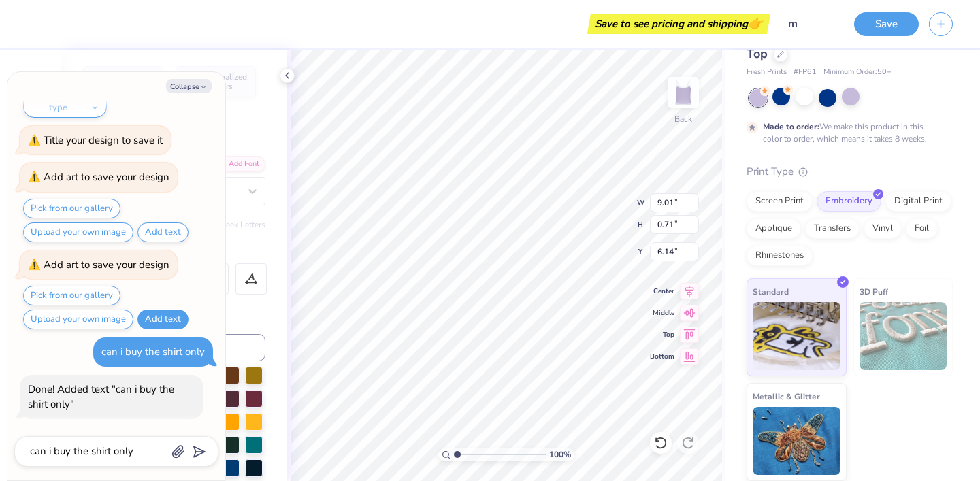
scroll to position [613, 0]
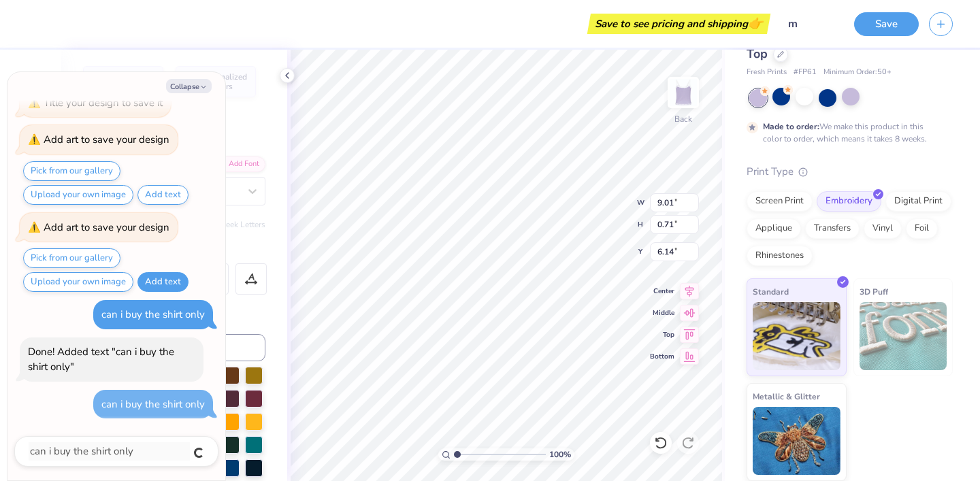
type textarea "x"
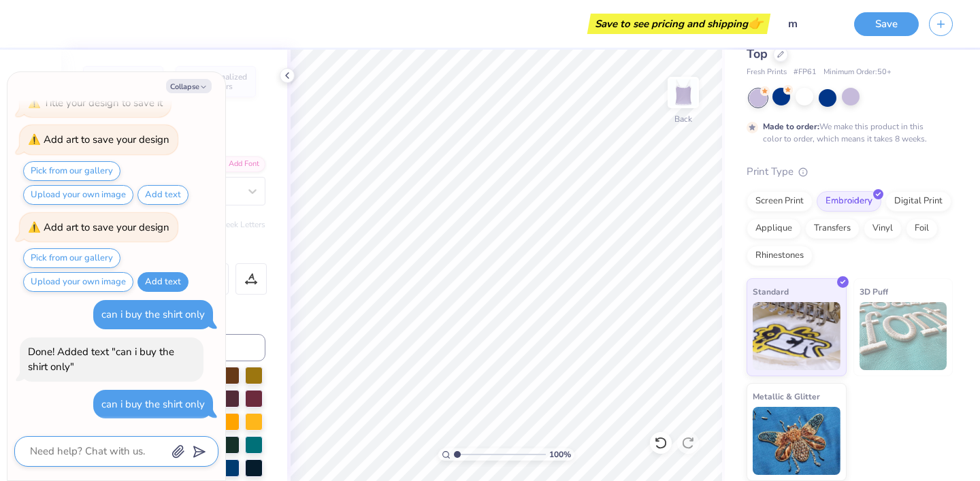
click at [150, 445] on textarea at bounding box center [98, 451] width 138 height 18
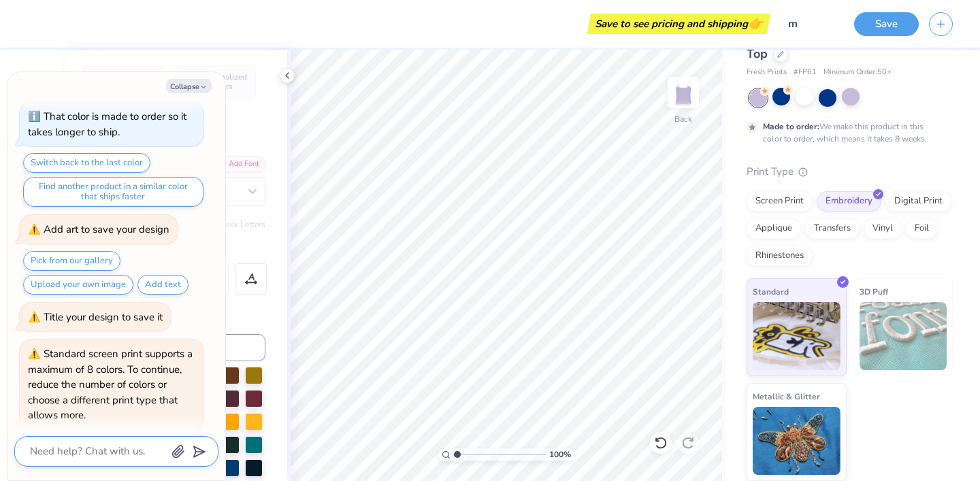
scroll to position [47, 0]
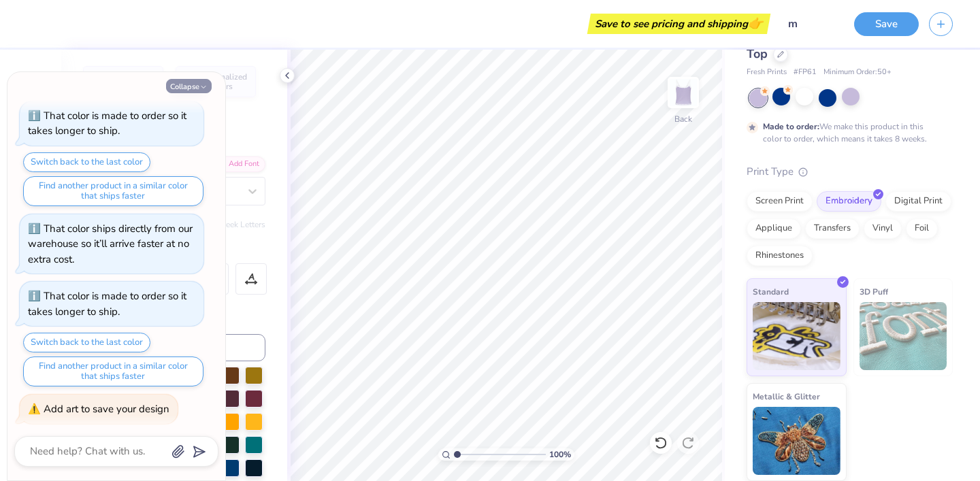
click at [197, 86] on button "Collapse" at bounding box center [189, 86] width 46 height 14
type textarea "x"
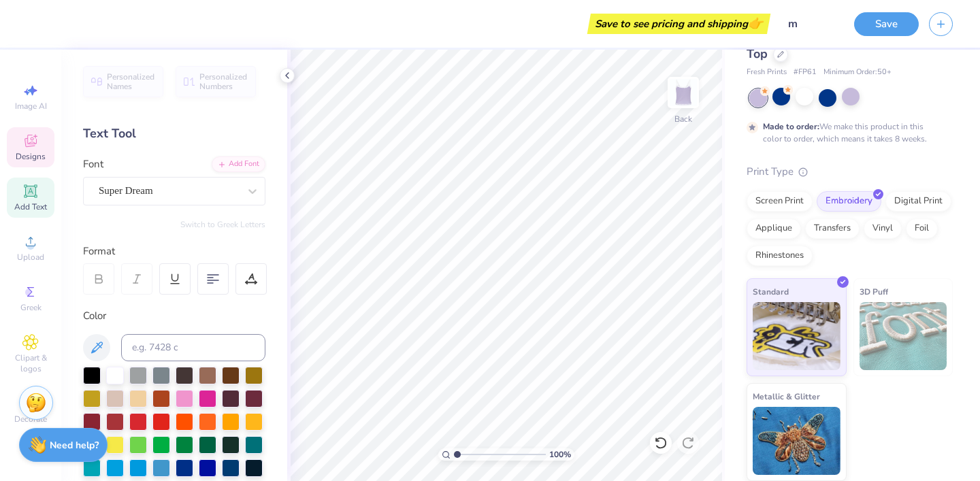
click at [31, 143] on icon at bounding box center [30, 141] width 16 height 16
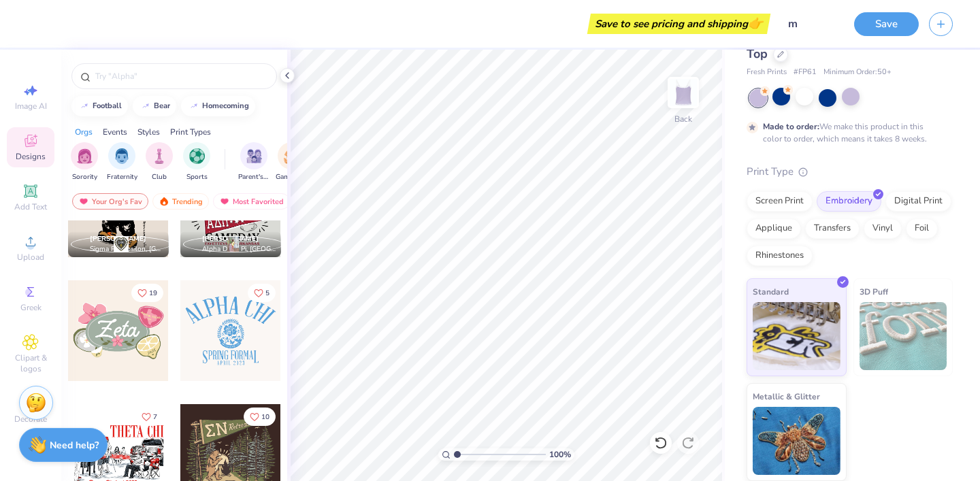
scroll to position [818, 0]
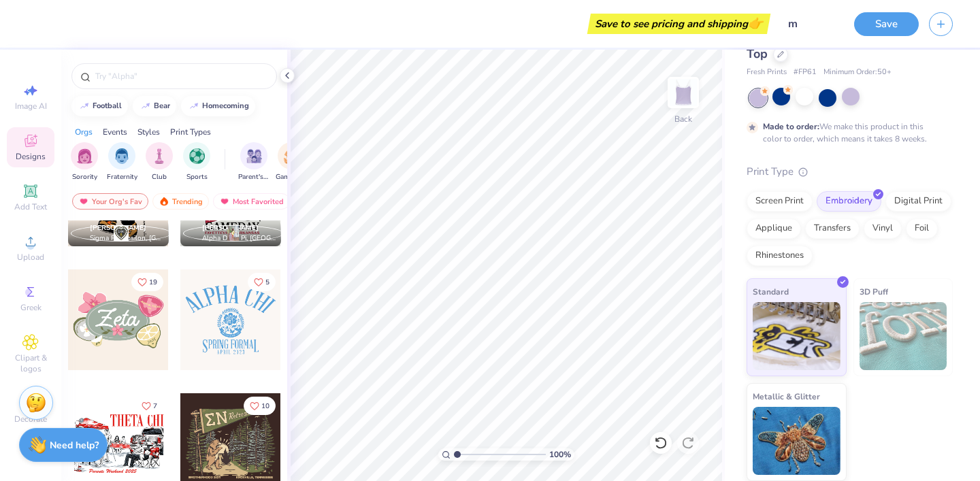
click at [131, 330] on div at bounding box center [118, 319] width 101 height 101
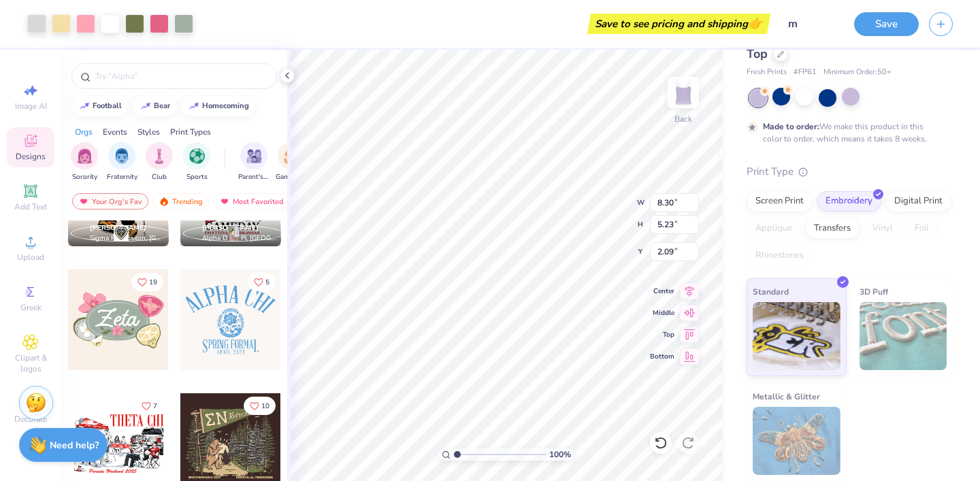
type input "2.09"
click at [47, 440] on div "Need help? Chat with us." at bounding box center [63, 443] width 88 height 34
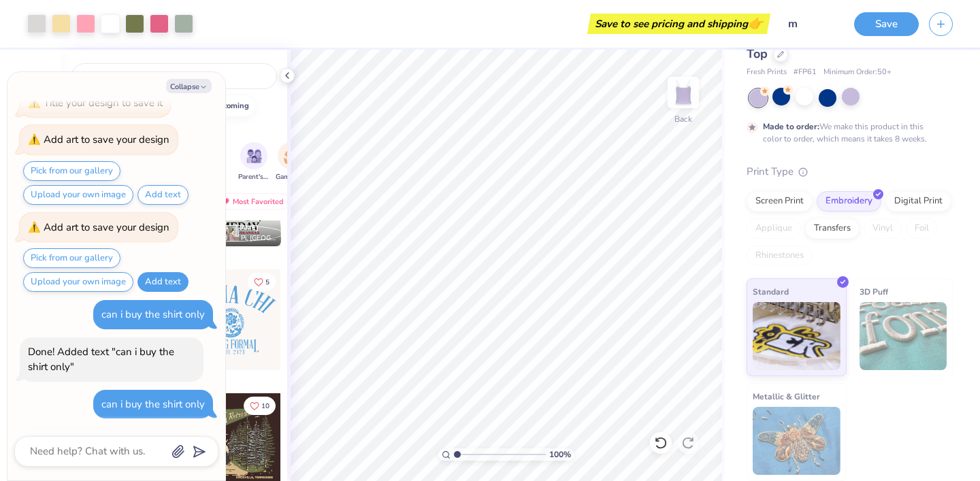
scroll to position [677, 0]
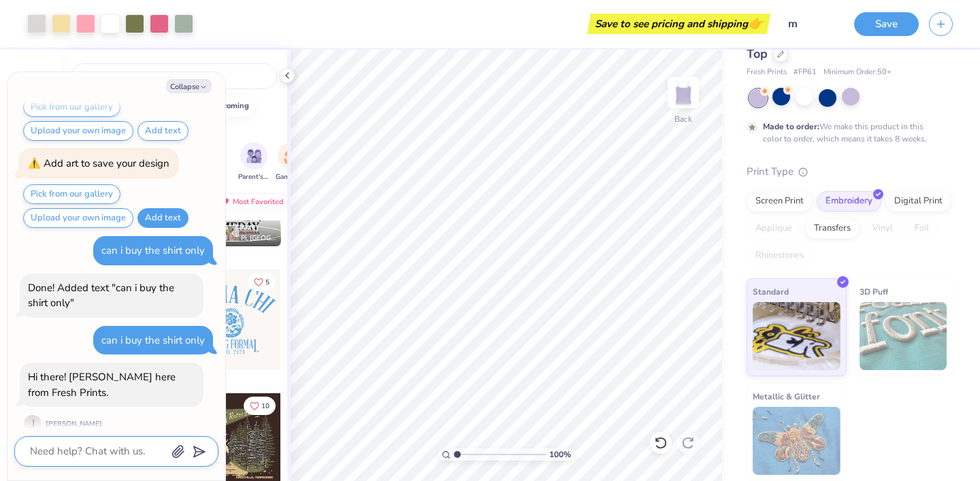
click at [116, 455] on textarea at bounding box center [98, 451] width 138 height 18
click at [82, 446] on textarea at bounding box center [98, 451] width 138 height 18
type textarea "x"
type textarea "c"
type textarea "x"
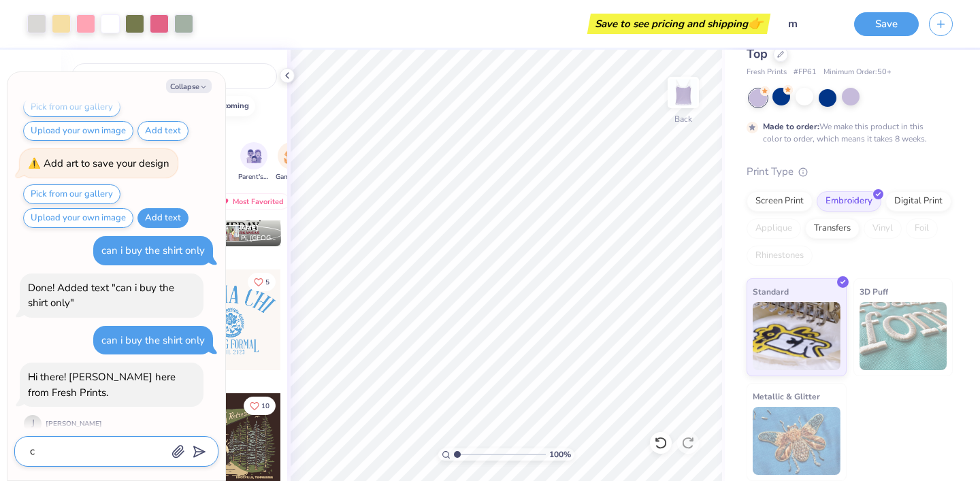
type textarea "cn"
type textarea "x"
type textarea "c"
type textarea "x"
type textarea "ca"
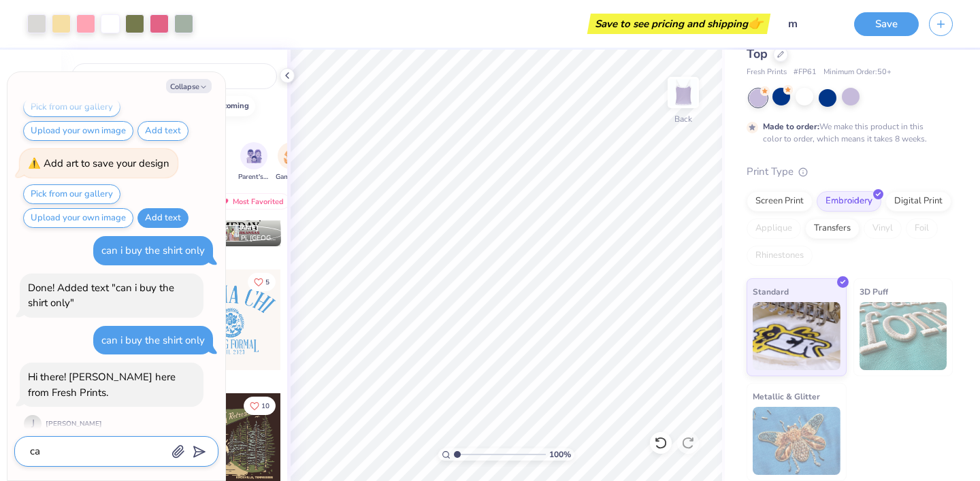
type textarea "x"
type textarea "can"
type textarea "x"
type textarea "can"
type textarea "x"
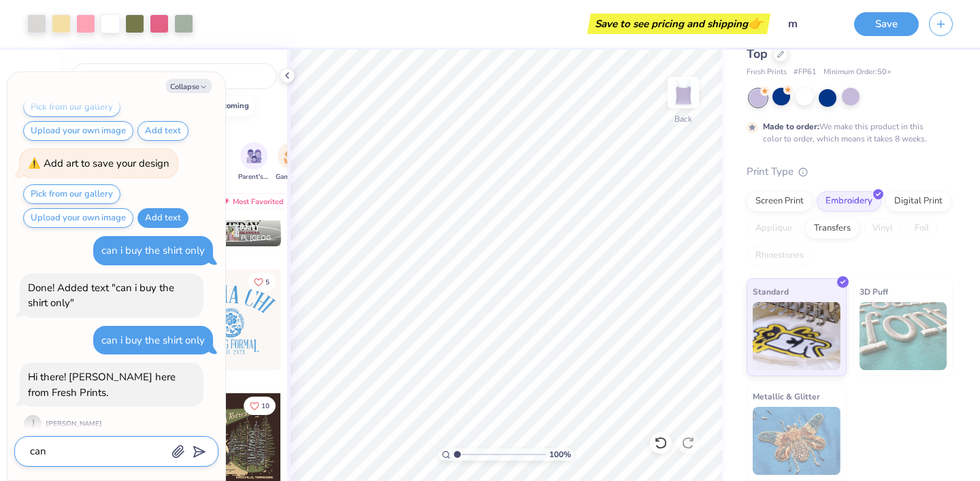
type textarea "can i"
type textarea "x"
type textarea "can i"
type textarea "x"
type textarea "can i b"
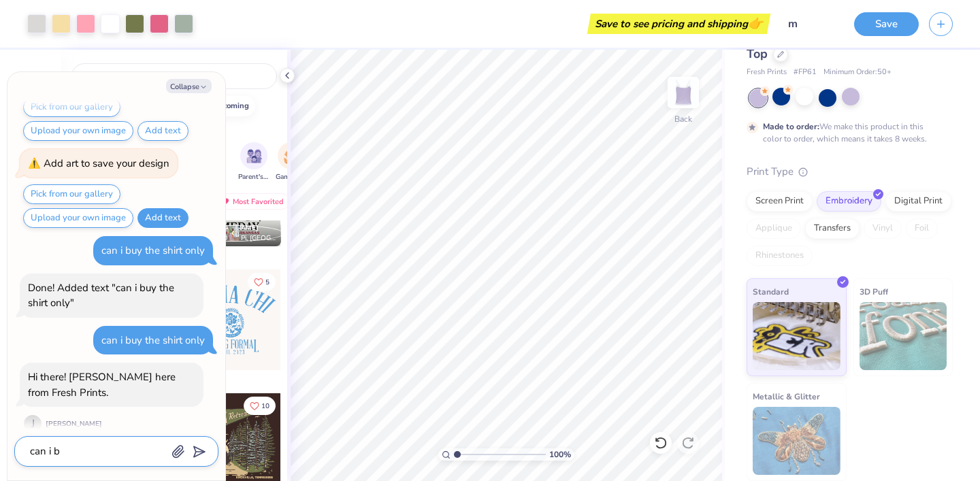
type textarea "x"
type textarea "can i bu"
type textarea "x"
type textarea "can i buy"
type textarea "x"
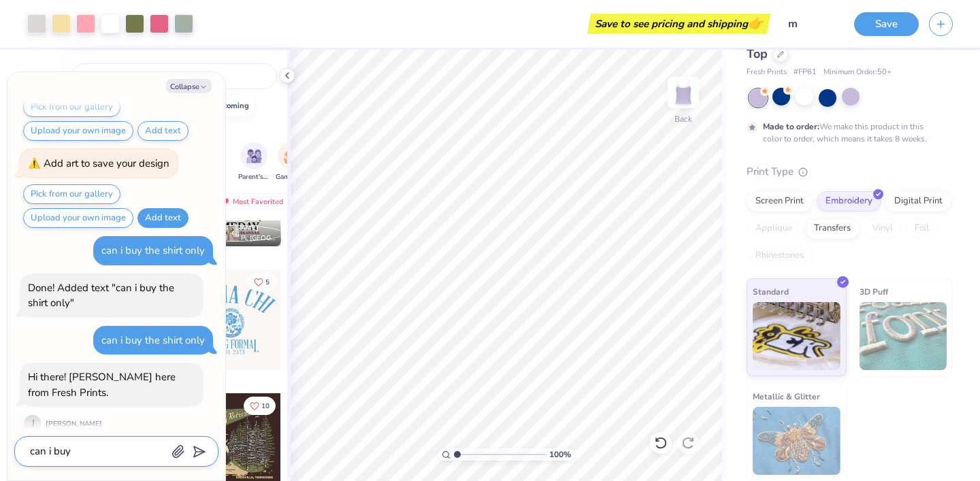
type textarea "can i buy"
type textarea "x"
type textarea "can i buy t"
type textarea "x"
type textarea "can i buy th"
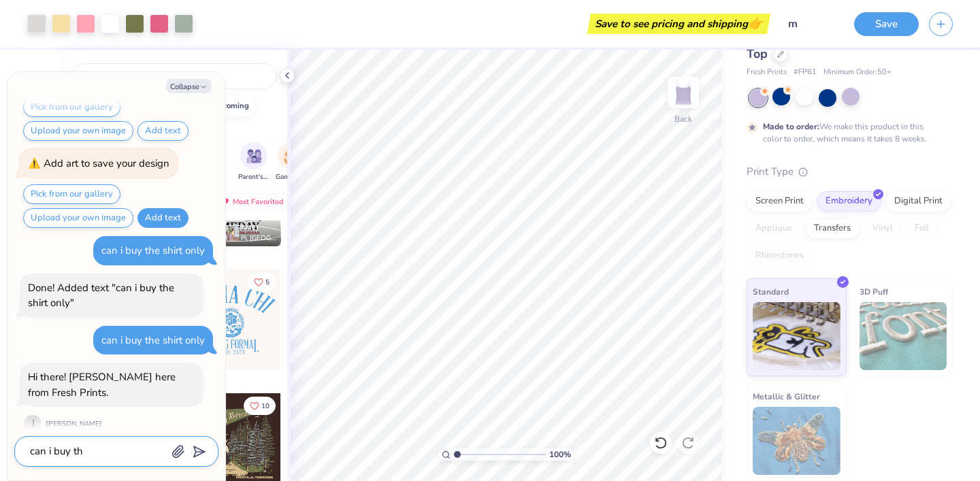
type textarea "x"
type textarea "can i buy the"
type textarea "x"
type textarea "can i buy the"
type textarea "x"
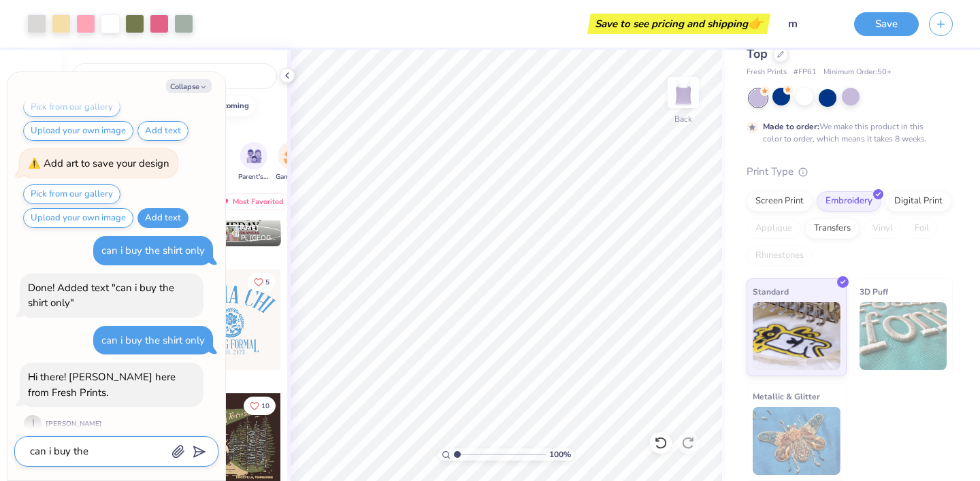
type textarea "can i buy the s"
type textarea "x"
type textarea "can i buy the sh"
type textarea "x"
type textarea "can i buy the shi"
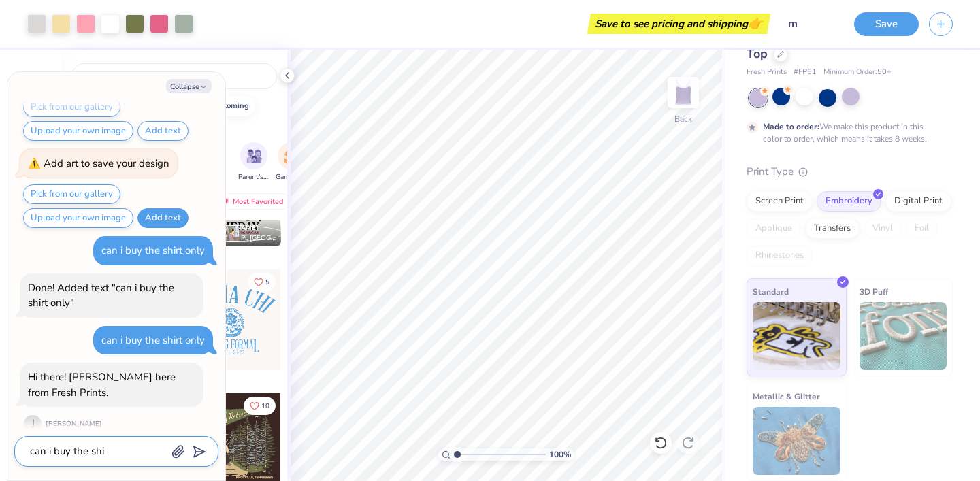
type textarea "x"
type textarea "can i buy the shir"
type textarea "x"
type textarea "can i buy the shirt"
type textarea "x"
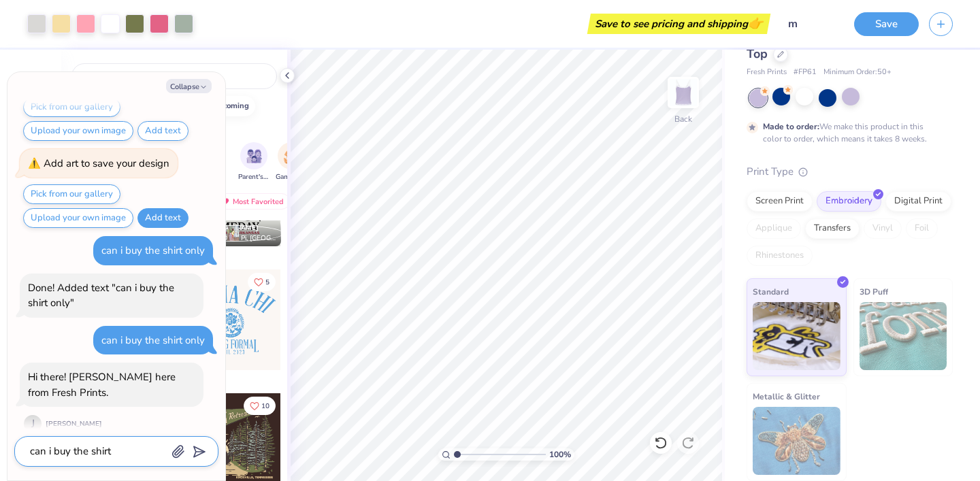
type textarea "can i buy the shirts"
type textarea "x"
type textarea "can i buy the shirts"
type textarea "x"
type textarea "can i buy the shirts o"
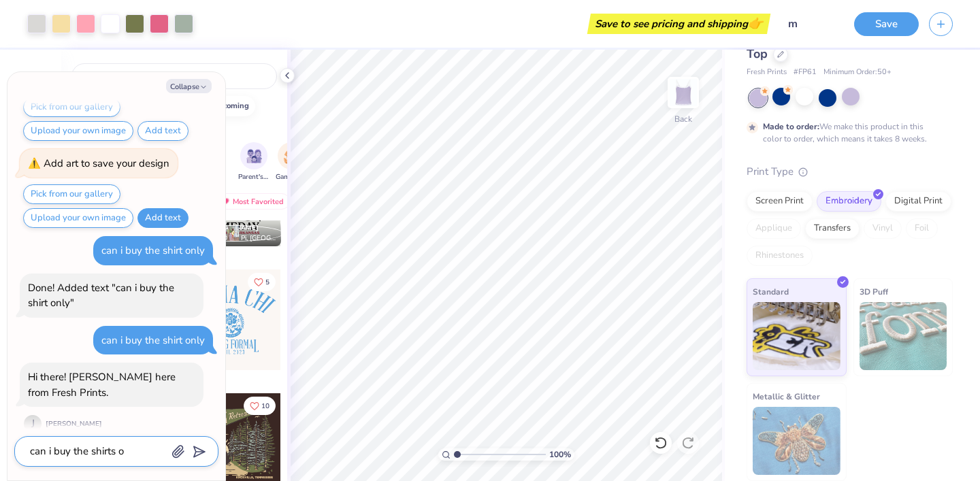
type textarea "x"
type textarea "can i buy the shirts on"
type textarea "x"
type textarea "can i buy the shirts onl"
type textarea "x"
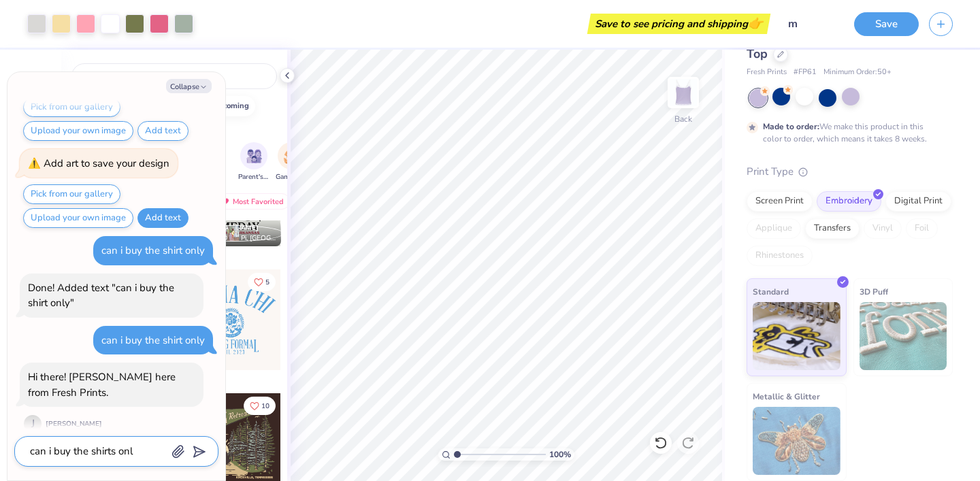
type textarea "can i buy the shirts only"
type textarea "x"
type textarea "can i buy the shirts only"
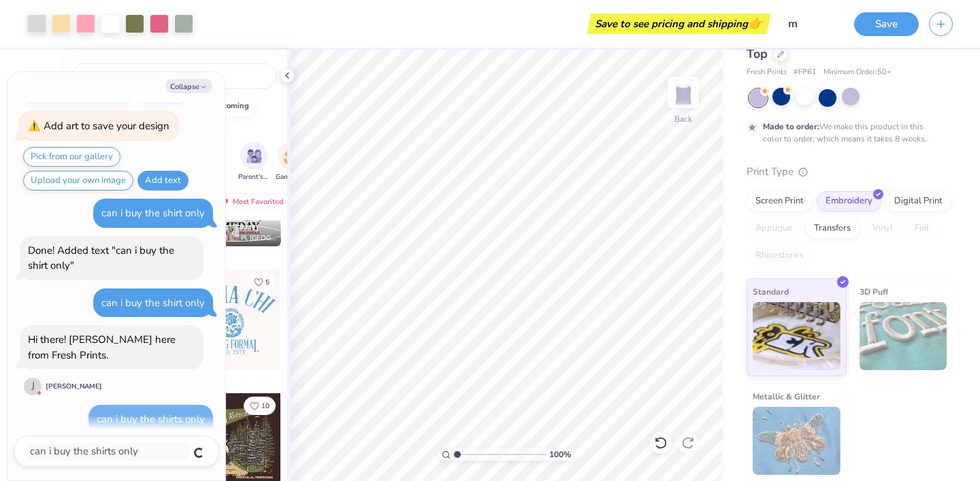
type textarea "x"
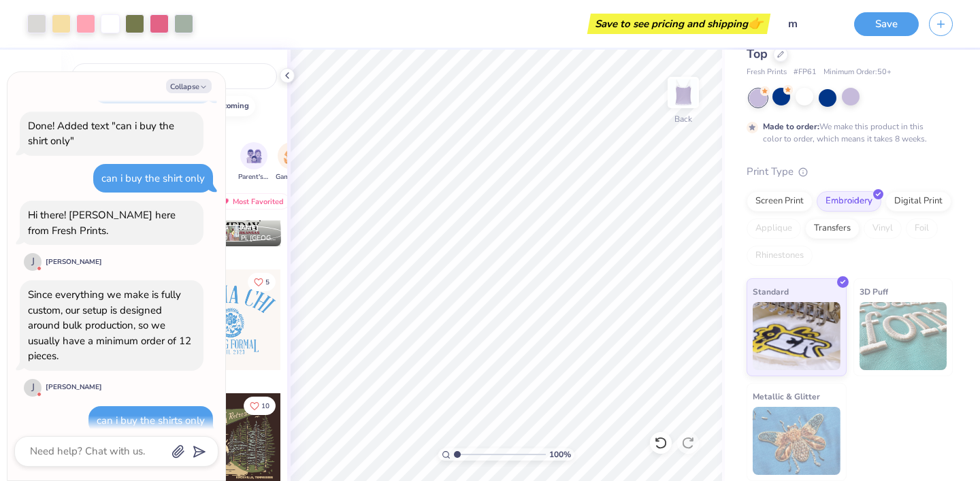
scroll to position [840, 0]
click at [100, 454] on textarea at bounding box center [98, 451] width 138 height 18
type textarea "x"
type textarea "h"
type textarea "x"
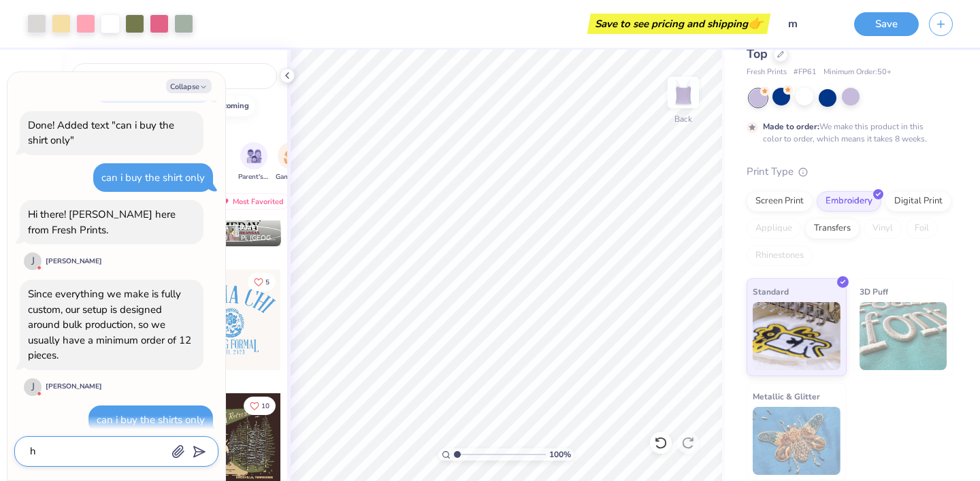
type textarea "ho"
type textarea "x"
type textarea "how"
type textarea "x"
type textarea "how"
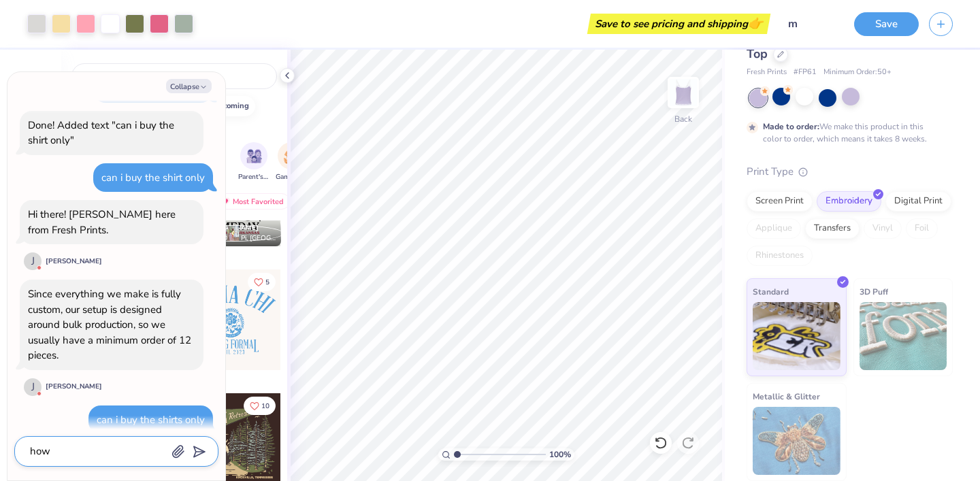
type textarea "x"
type textarea "how d"
type textarea "x"
type textarea "how do"
type textarea "x"
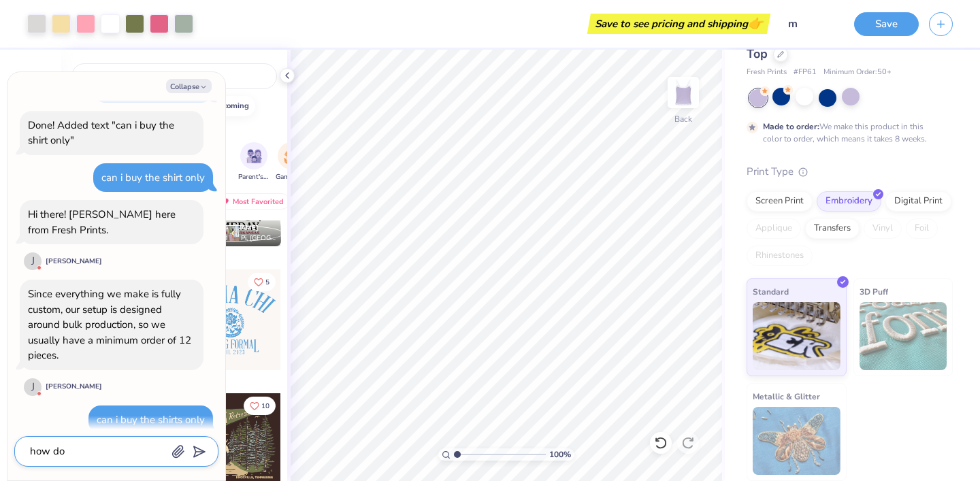
type textarea "how do."
type textarea "x"
type textarea "how do."
type textarea "x"
type textarea "how do"
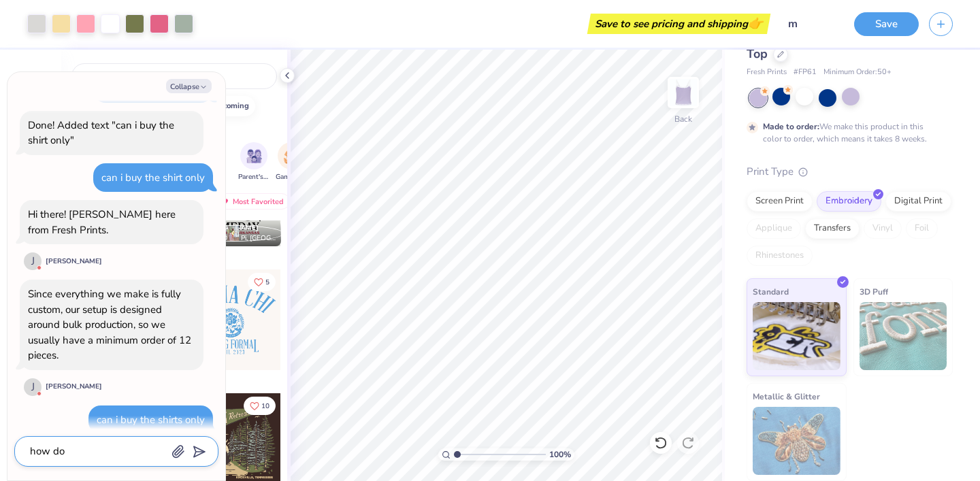
type textarea "x"
type textarea "how do"
type textarea "x"
type textarea "how do i"
type textarea "x"
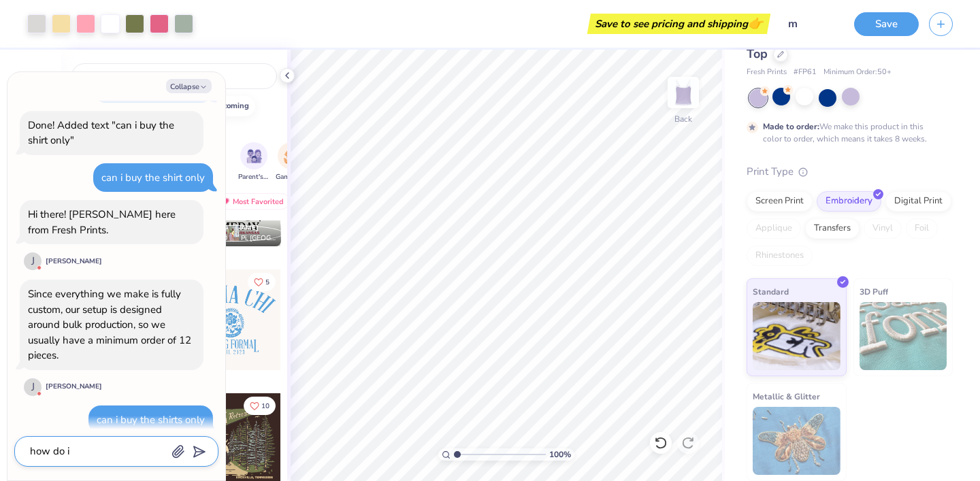
type textarea "how do i"
type textarea "x"
type textarea "how do i g"
type textarea "x"
type textarea "how do i go"
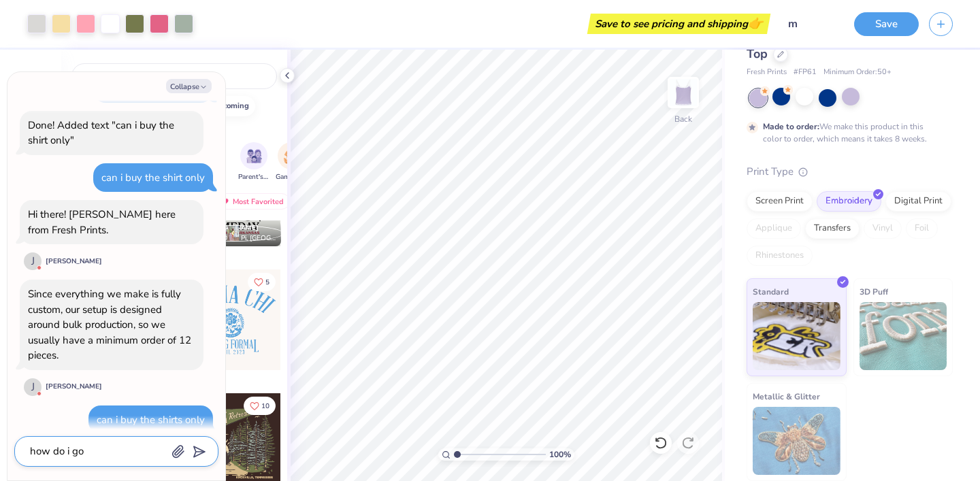
type textarea "x"
type textarea "how do i go"
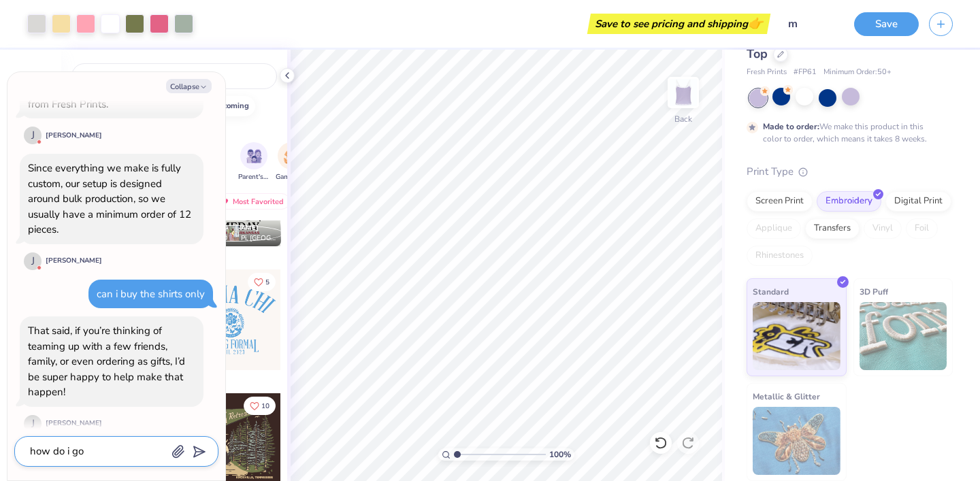
type textarea "x"
type textarea "how do i go a"
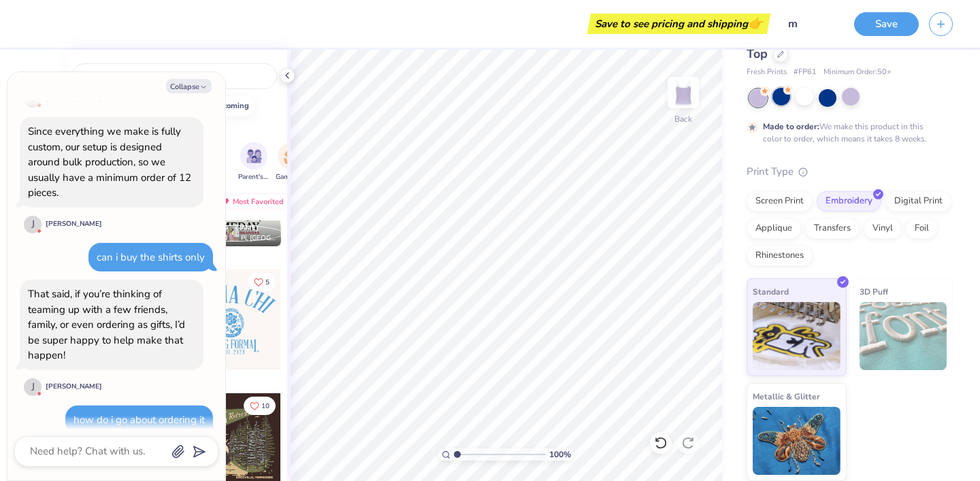
click at [780, 99] on div at bounding box center [781, 97] width 18 height 18
click at [833, 92] on div at bounding box center [827, 97] width 18 height 18
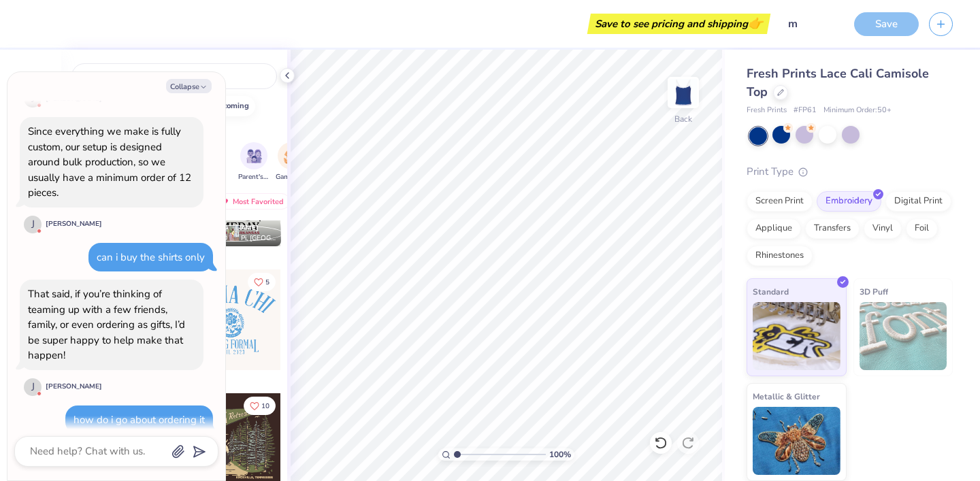
scroll to position [1070, 0]
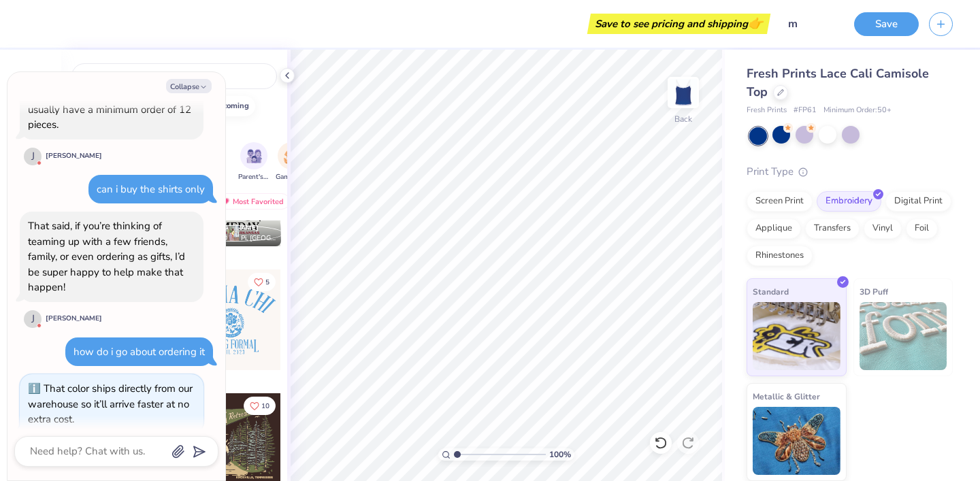
click at [103, 384] on div "That color ships directly from our warehouse so it’ll arrive faster at no extra…" at bounding box center [110, 404] width 165 height 44
click at [201, 88] on icon "button" at bounding box center [203, 87] width 8 height 8
